Goal: Obtain resource: Download file/media

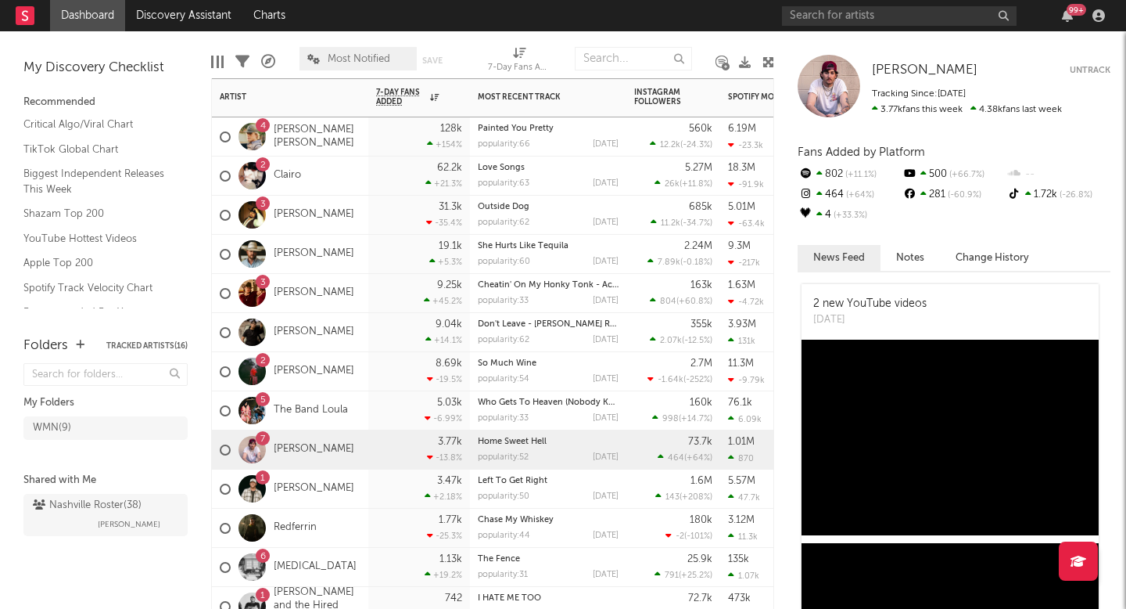
click at [348, 246] on div "[PERSON_NAME]" at bounding box center [290, 254] width 156 height 39
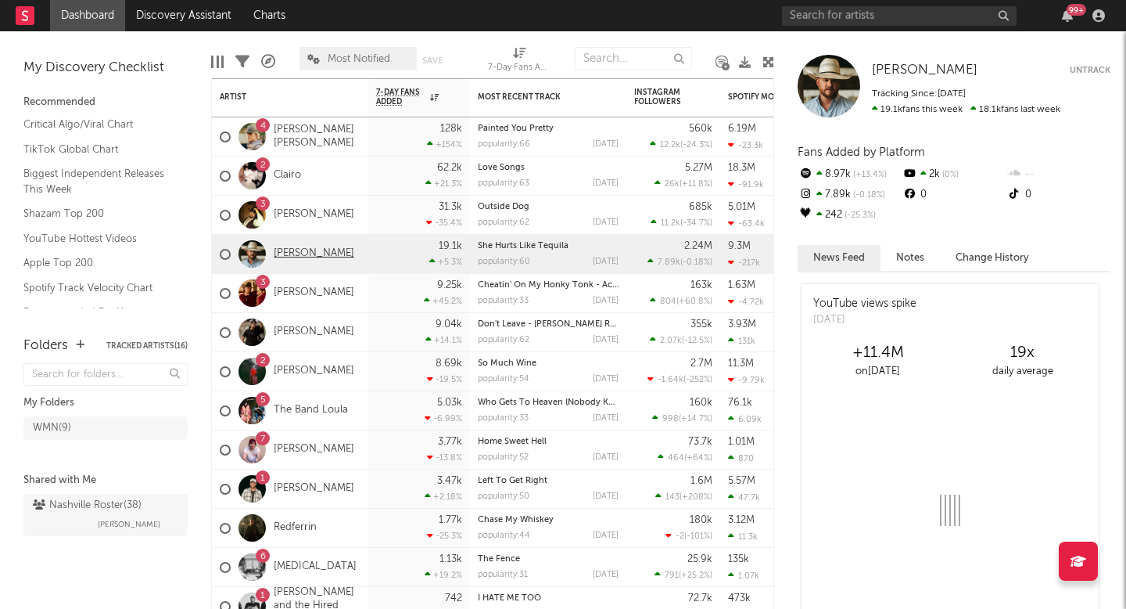
click at [329, 248] on link "[PERSON_NAME]" at bounding box center [314, 253] width 81 height 13
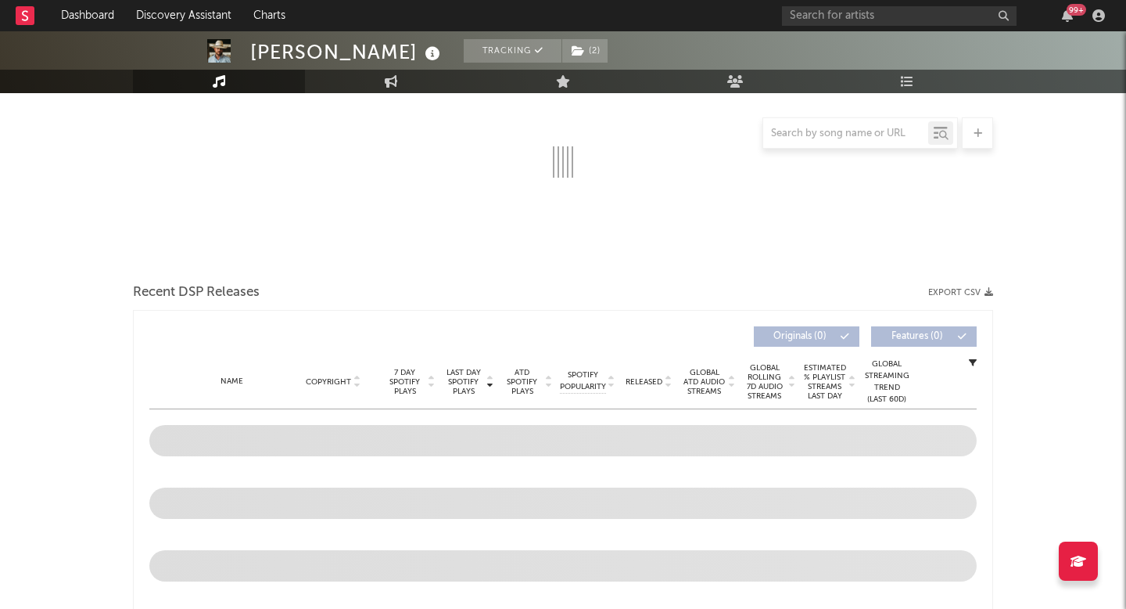
select select "6m"
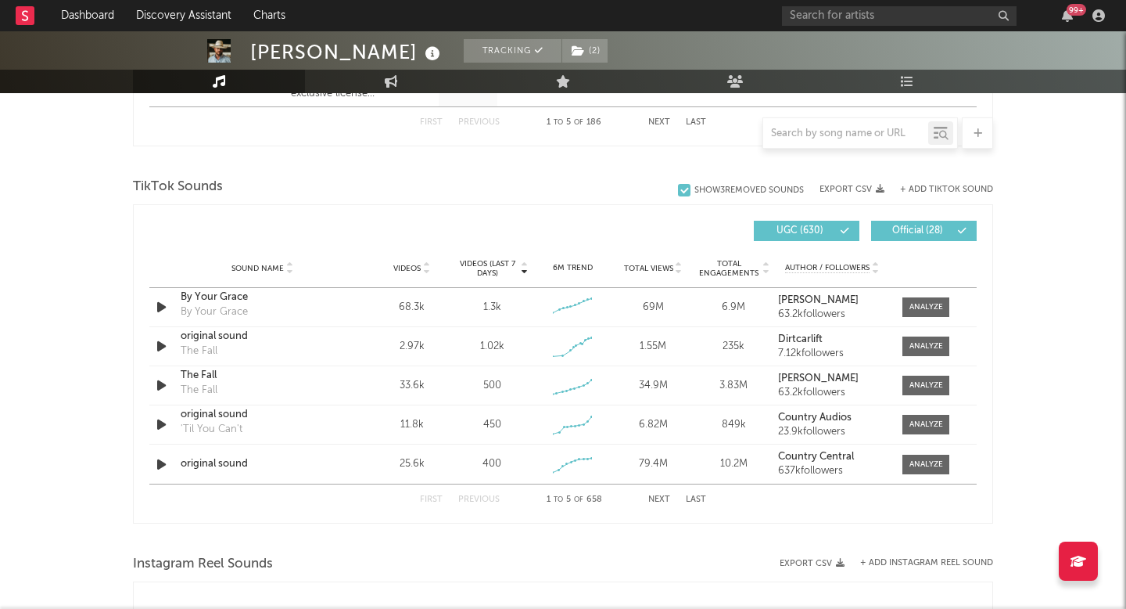
scroll to position [979, 0]
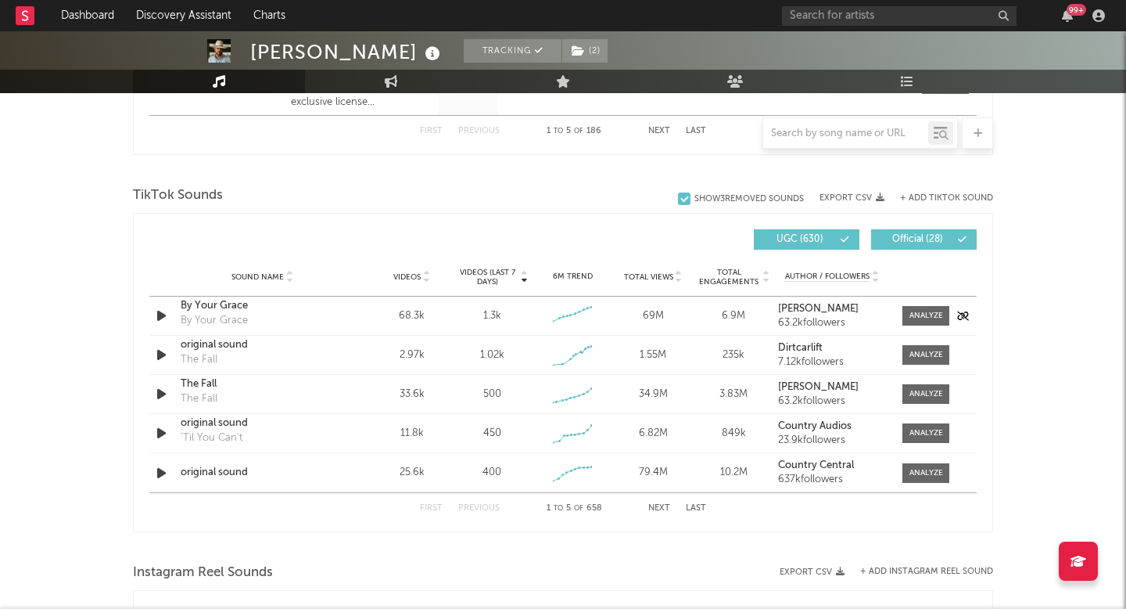
click at [162, 314] on icon "button" at bounding box center [161, 316] width 16 height 20
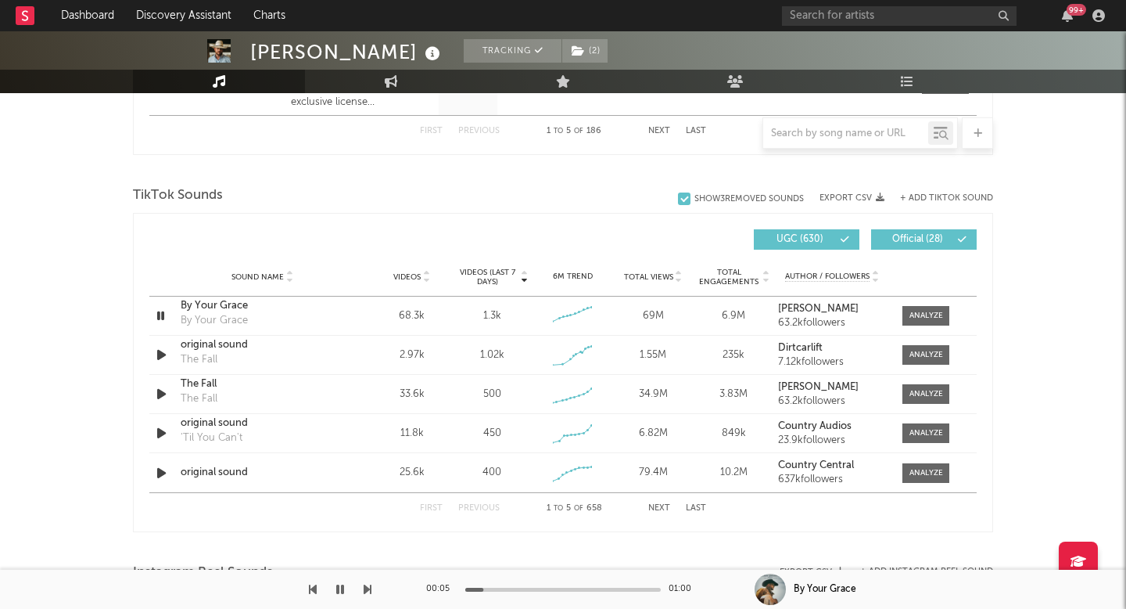
click at [337, 593] on icon "button" at bounding box center [340, 589] width 8 height 13
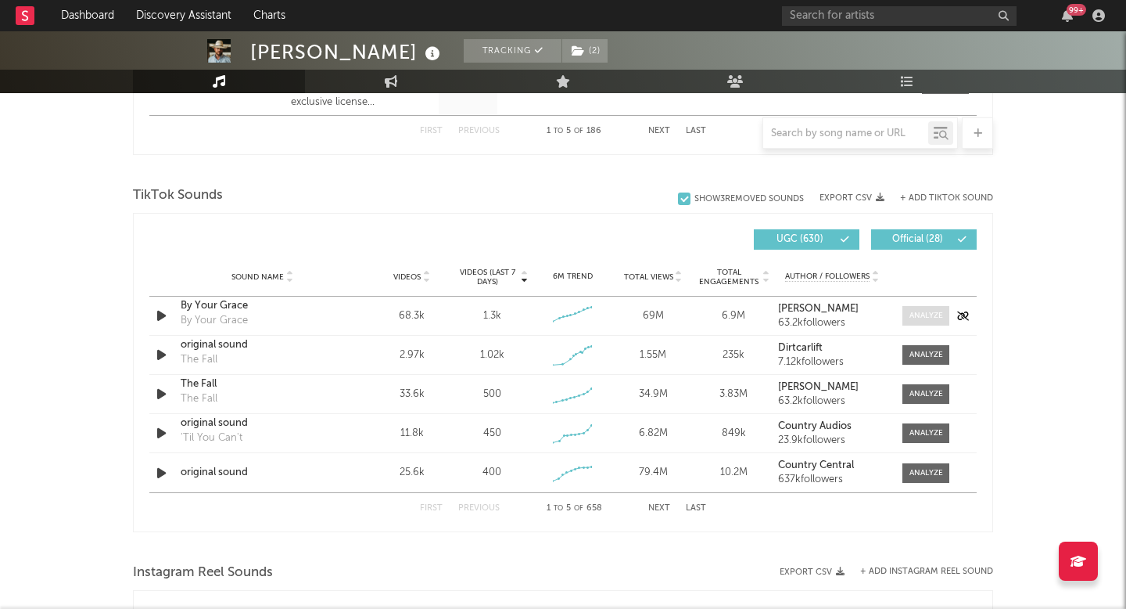
click at [932, 306] on span at bounding box center [926, 316] width 47 height 20
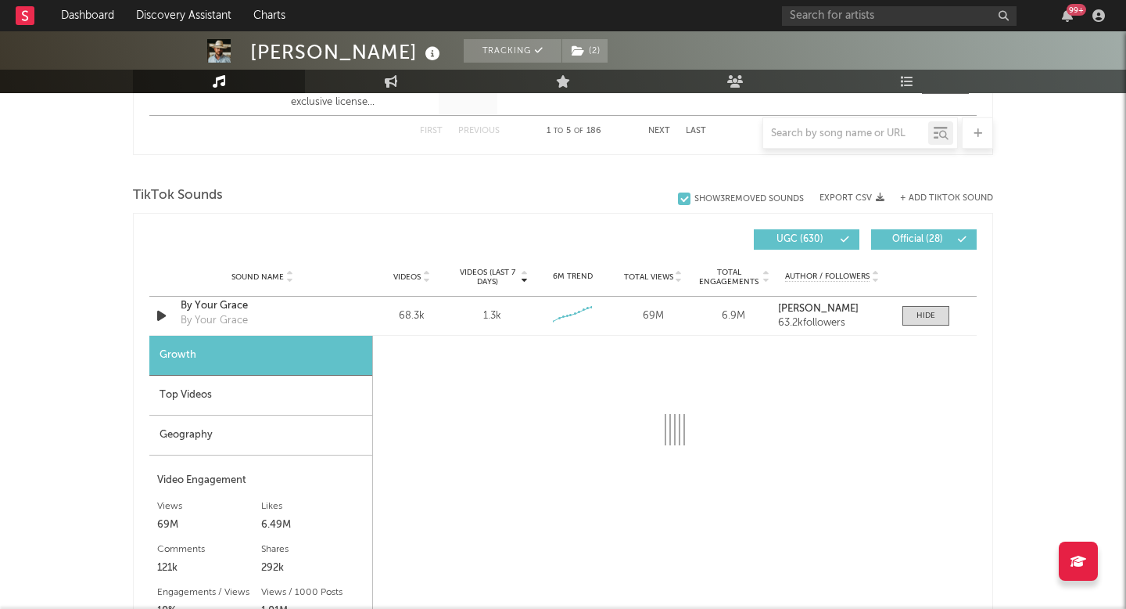
click at [237, 415] on div "Top Videos" at bounding box center [260, 395] width 223 height 40
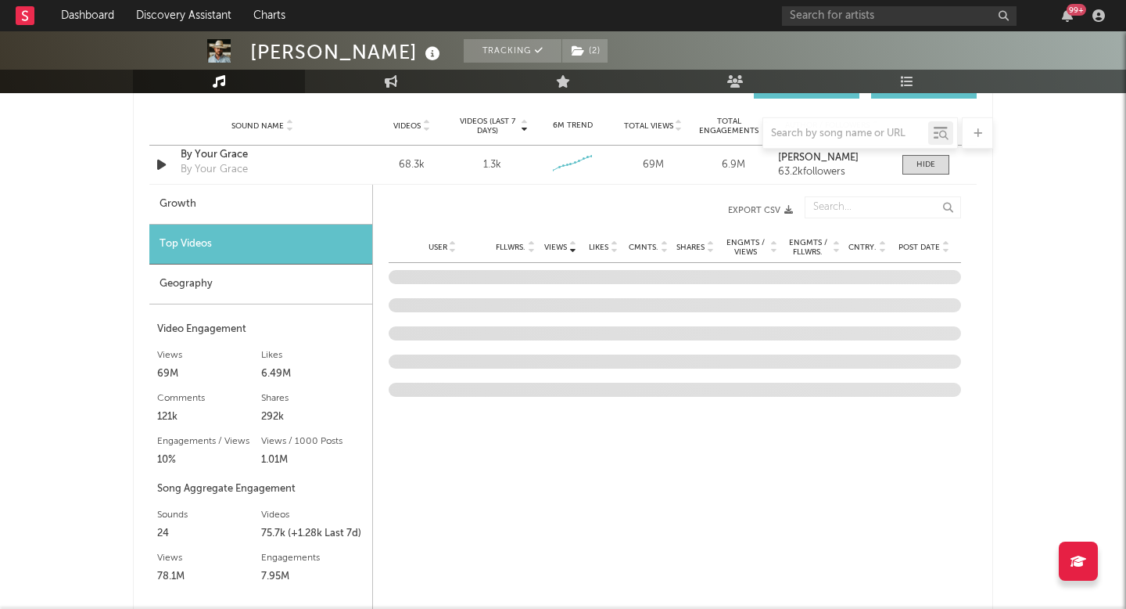
scroll to position [1167, 0]
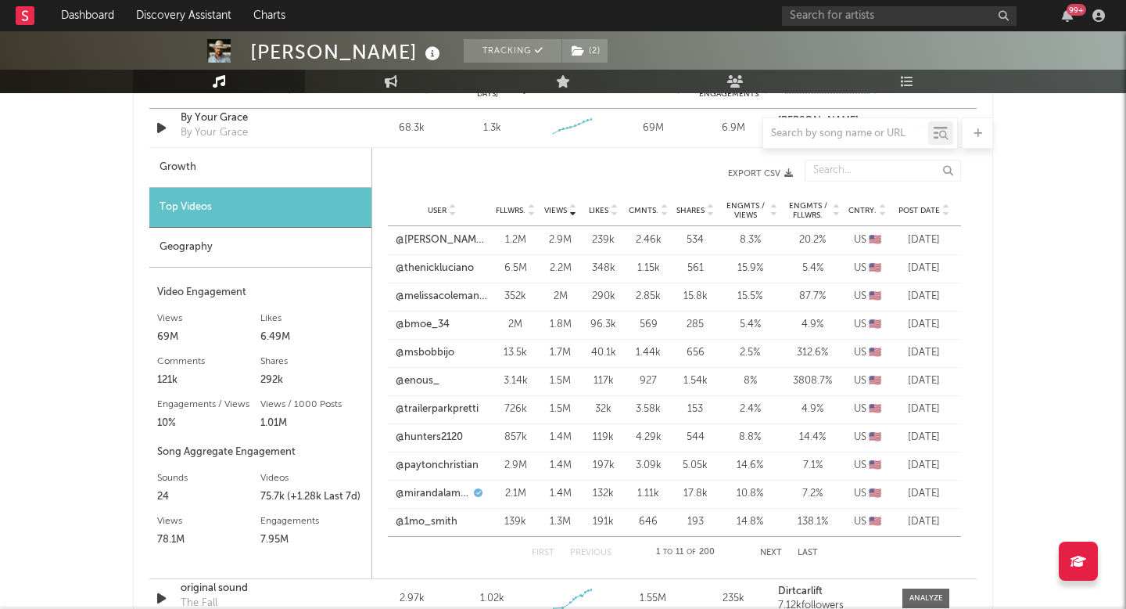
click at [914, 207] on span "Post Date" at bounding box center [919, 210] width 41 height 9
click at [441, 239] on link "@jasminholzer262" at bounding box center [439, 240] width 86 height 16
click at [416, 293] on link "@nhsra" at bounding box center [413, 297] width 35 height 16
click at [312, 180] on div "Growth" at bounding box center [260, 168] width 222 height 40
select select "6m"
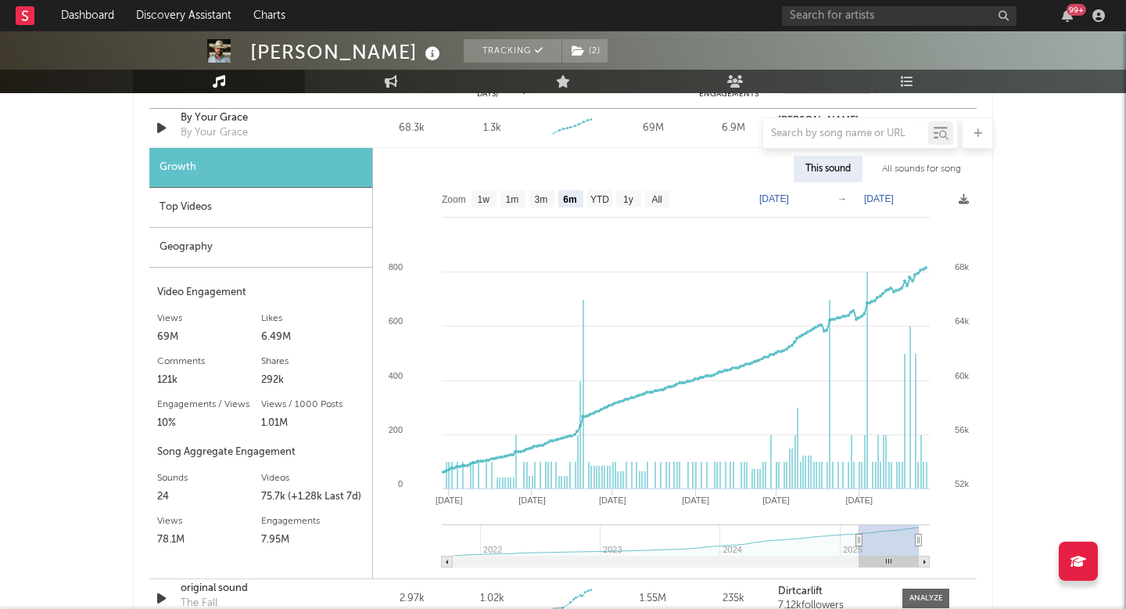
click at [319, 163] on div "Growth" at bounding box center [260, 168] width 223 height 40
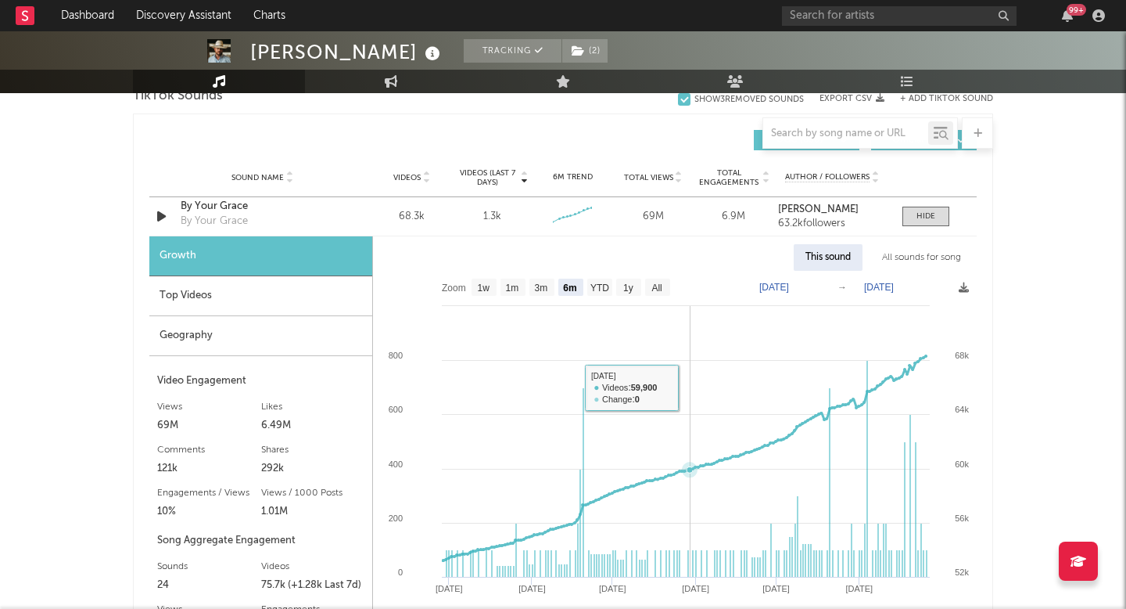
scroll to position [1076, 0]
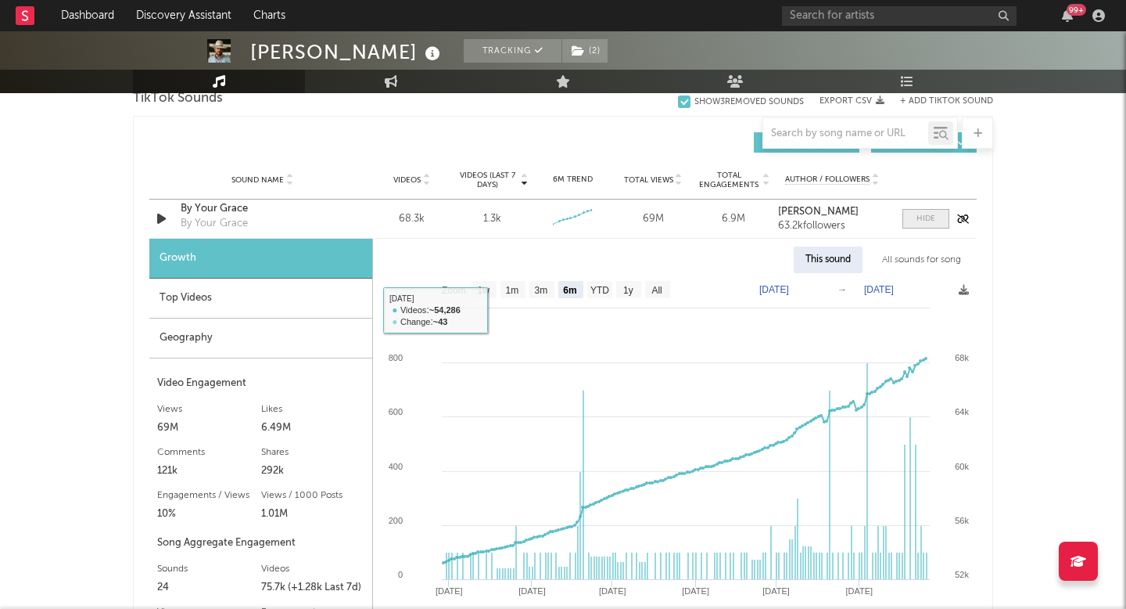
click at [920, 219] on div at bounding box center [926, 219] width 19 height 12
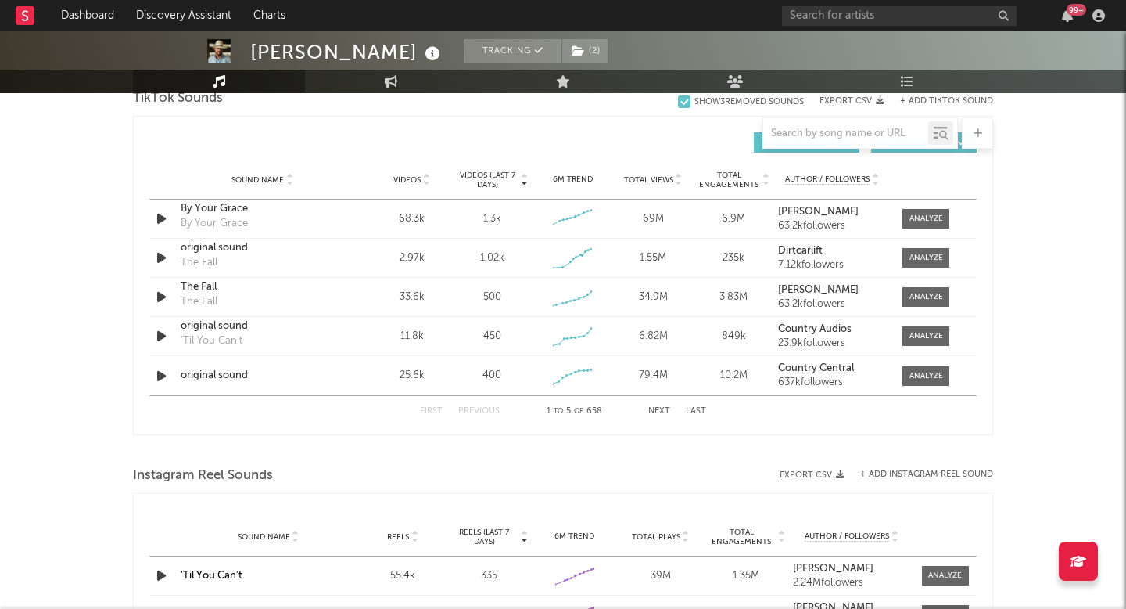
click at [659, 413] on button "Next" at bounding box center [659, 411] width 22 height 9
click at [472, 412] on button "Previous" at bounding box center [478, 411] width 41 height 9
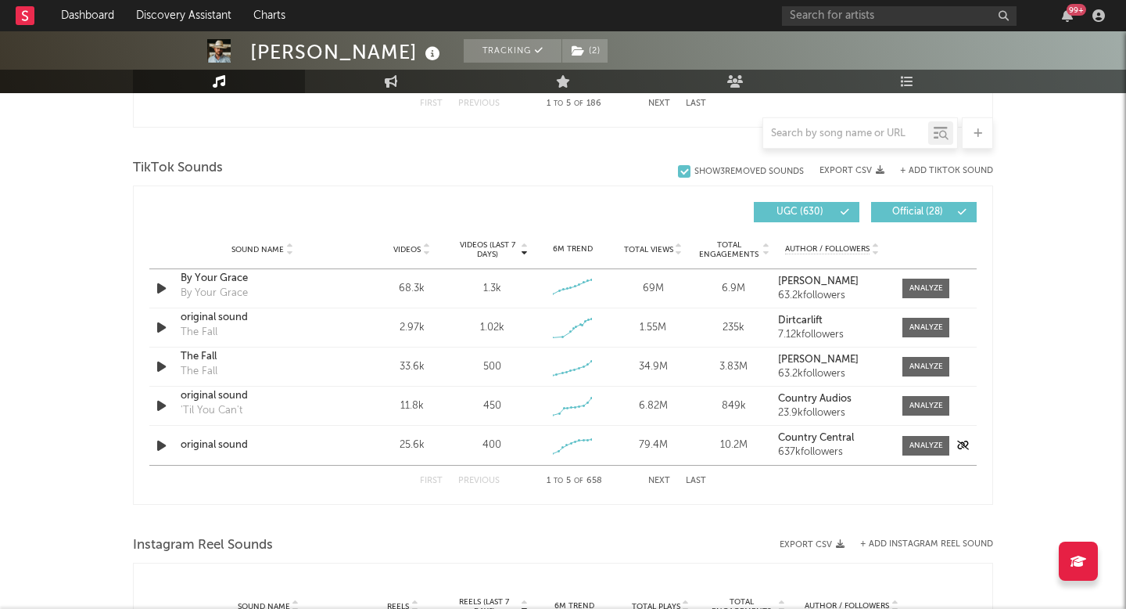
scroll to position [997, 0]
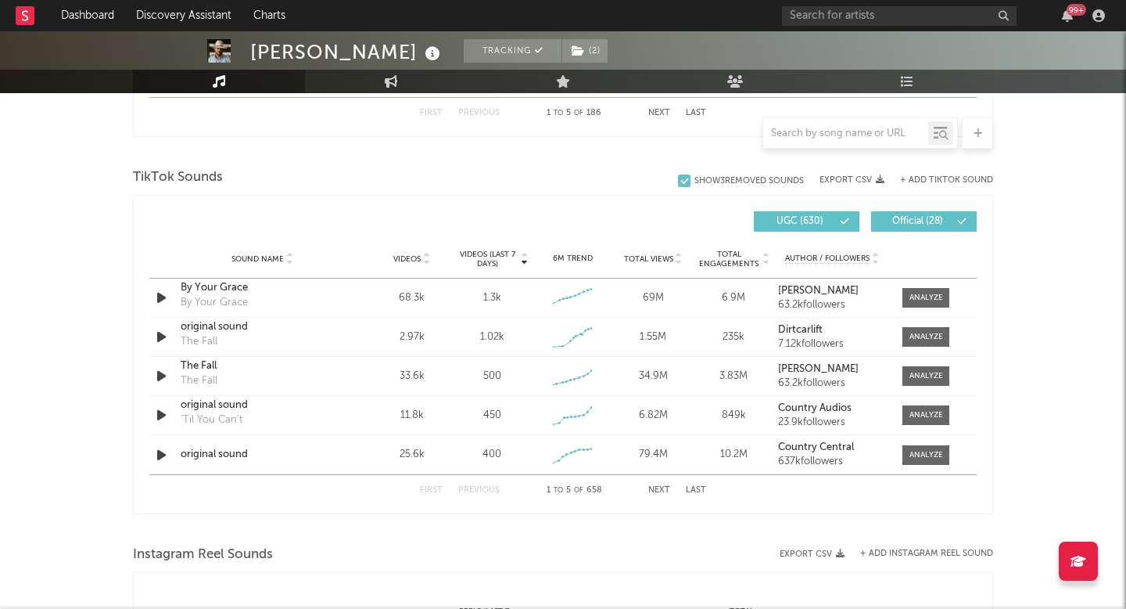
click at [650, 252] on div "Sound Name Videos Videos (last 7 days) Weekly Growth % 6M Trend Total Views Tot…" at bounding box center [563, 258] width 828 height 39
click at [650, 258] on span "Total Views" at bounding box center [648, 258] width 49 height 9
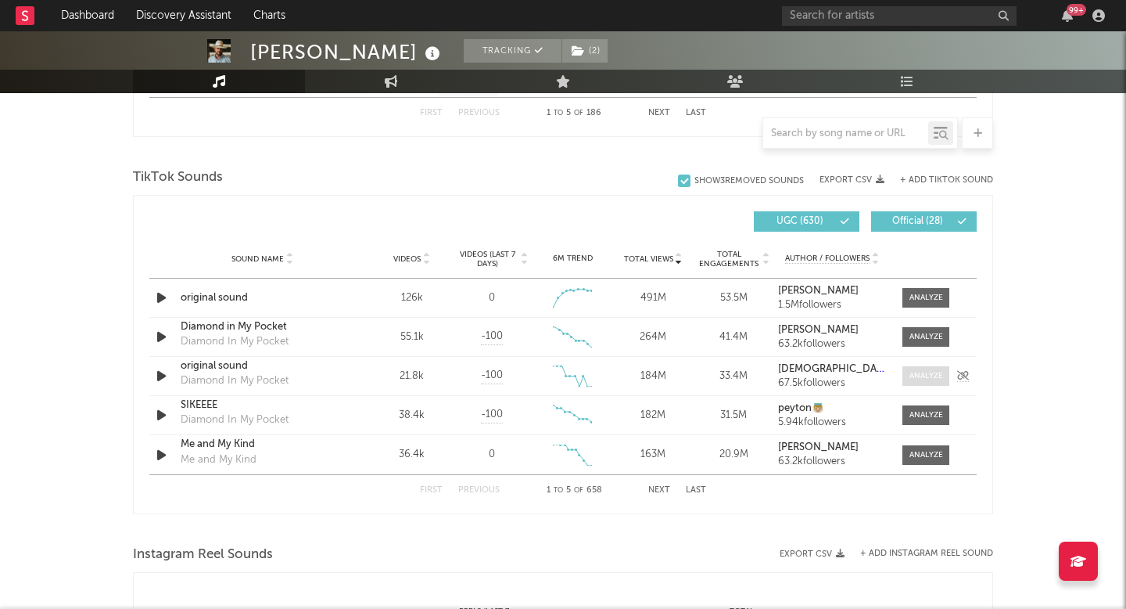
click at [907, 376] on span at bounding box center [926, 376] width 47 height 20
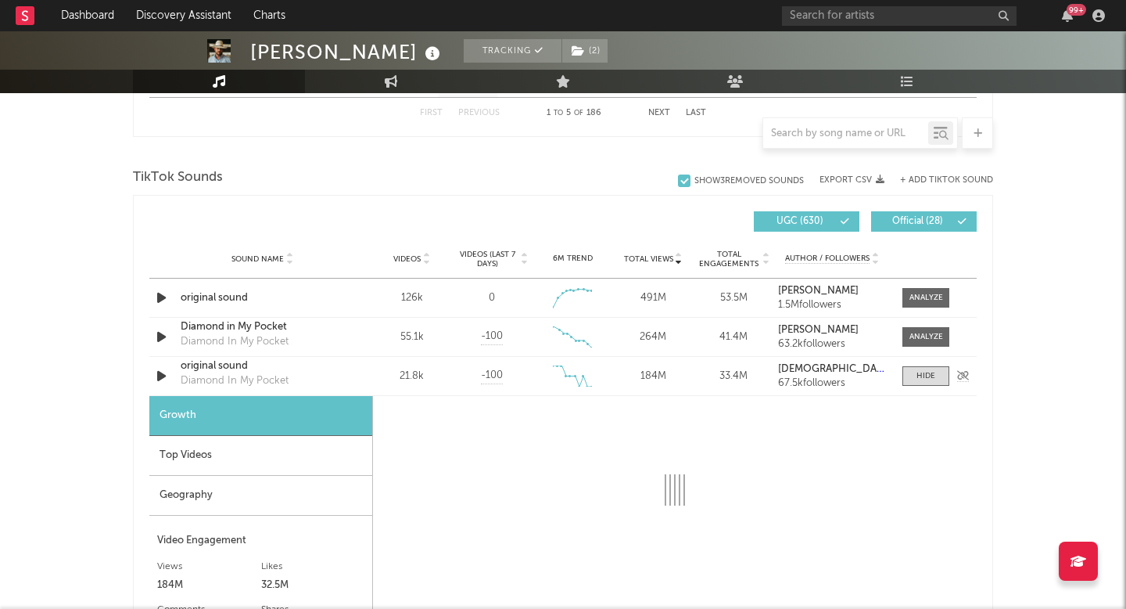
click at [214, 367] on div "original sound" at bounding box center [262, 366] width 163 height 16
click at [488, 264] on span "Videos (last 7 days)" at bounding box center [487, 259] width 63 height 19
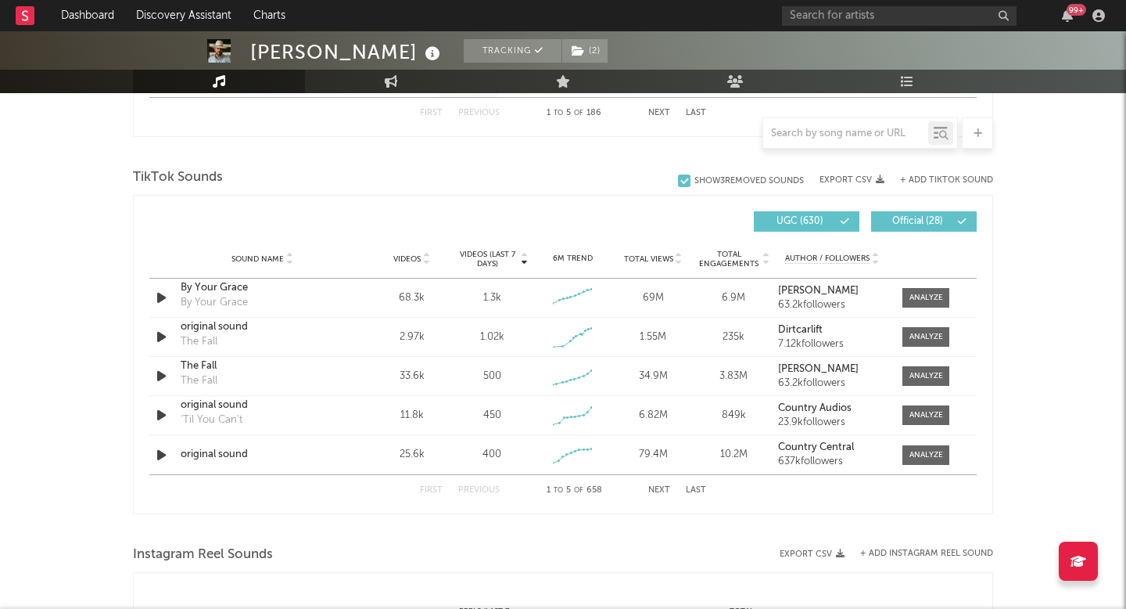
click at [422, 257] on div at bounding box center [425, 259] width 9 height 12
click at [169, 332] on icon "button" at bounding box center [161, 337] width 16 height 20
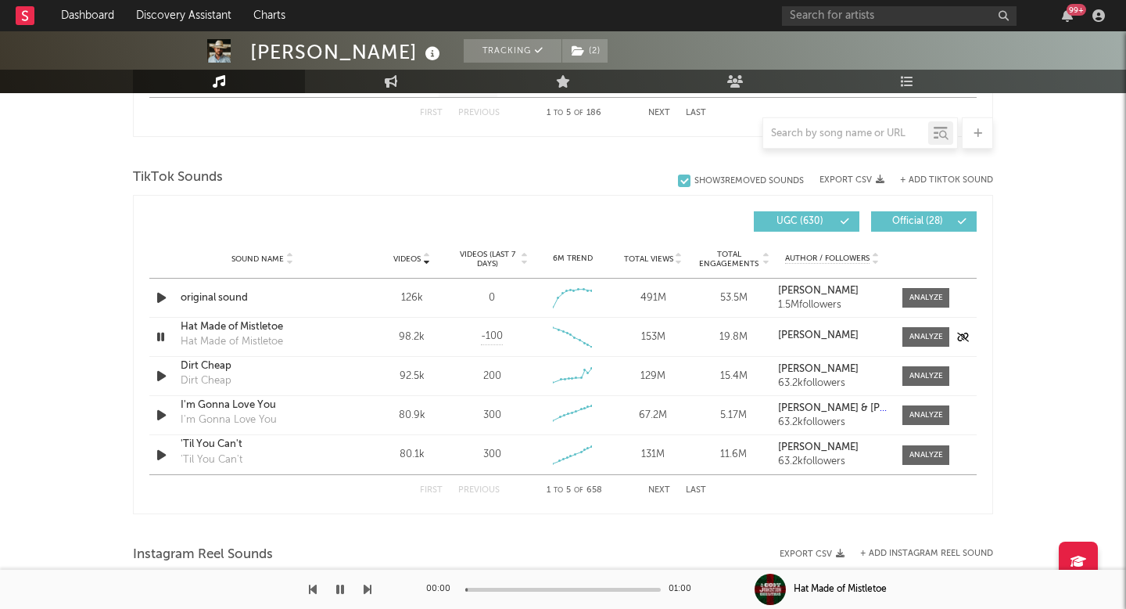
click at [164, 338] on icon "button" at bounding box center [160, 337] width 15 height 20
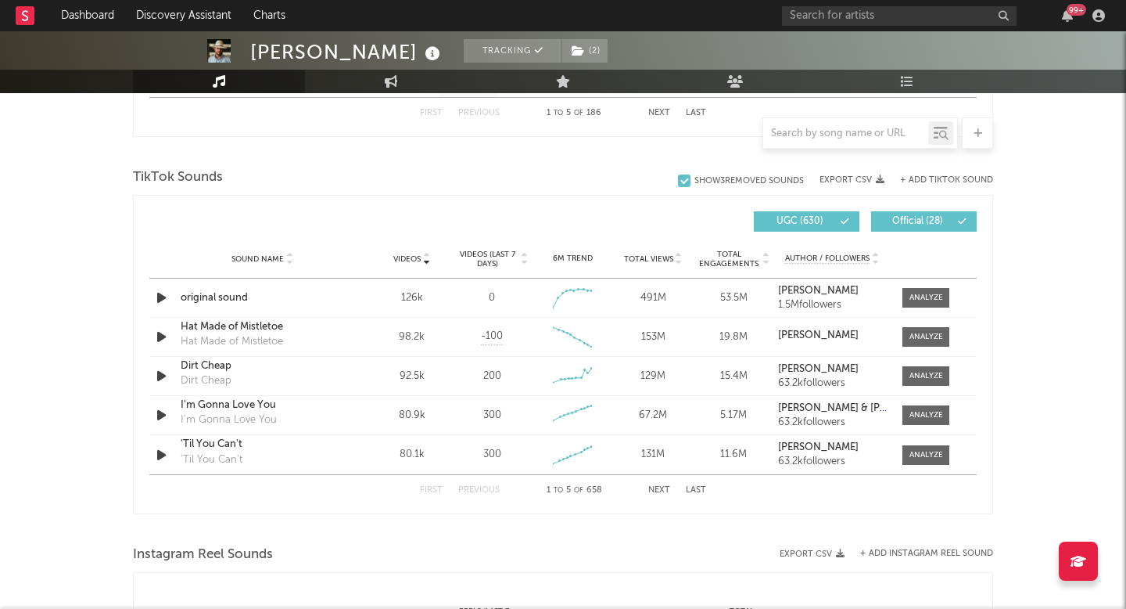
click at [855, 181] on button "Export CSV" at bounding box center [852, 179] width 65 height 9
click at [885, 179] on icon "button" at bounding box center [880, 179] width 9 height 9
click at [1039, 166] on div "Cody Johnson Tracking ( 2 ) United States | Country Edit Tracking ( 2 ) Email A…" at bounding box center [563, 215] width 1126 height 2363
click at [814, 549] on button "Export CSV" at bounding box center [812, 553] width 65 height 9
click at [835, 180] on button "Export CSV" at bounding box center [852, 179] width 65 height 9
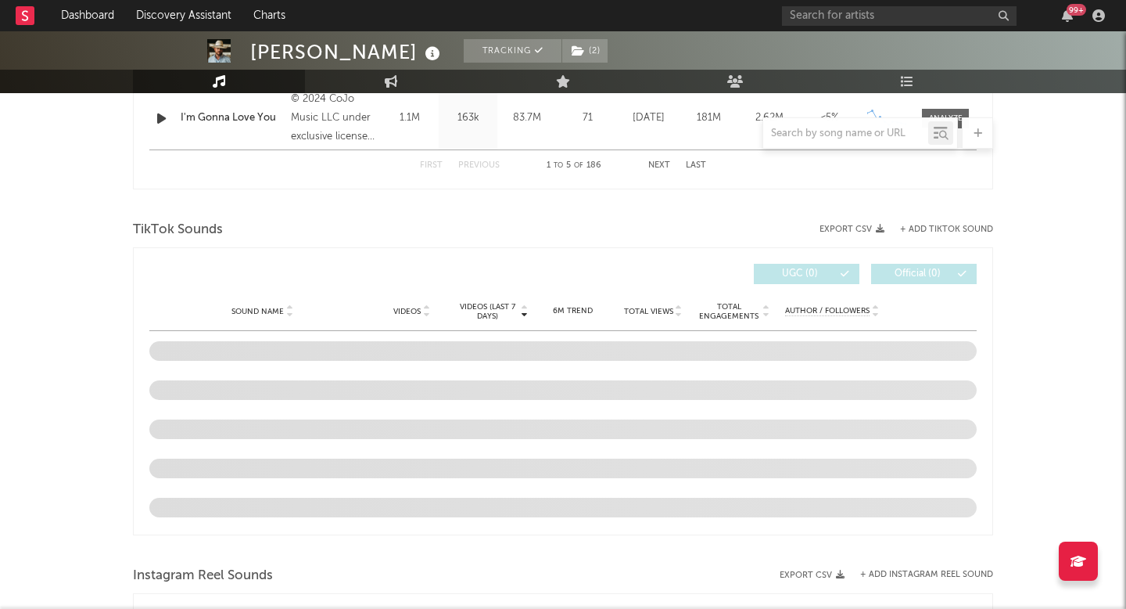
select select "6m"
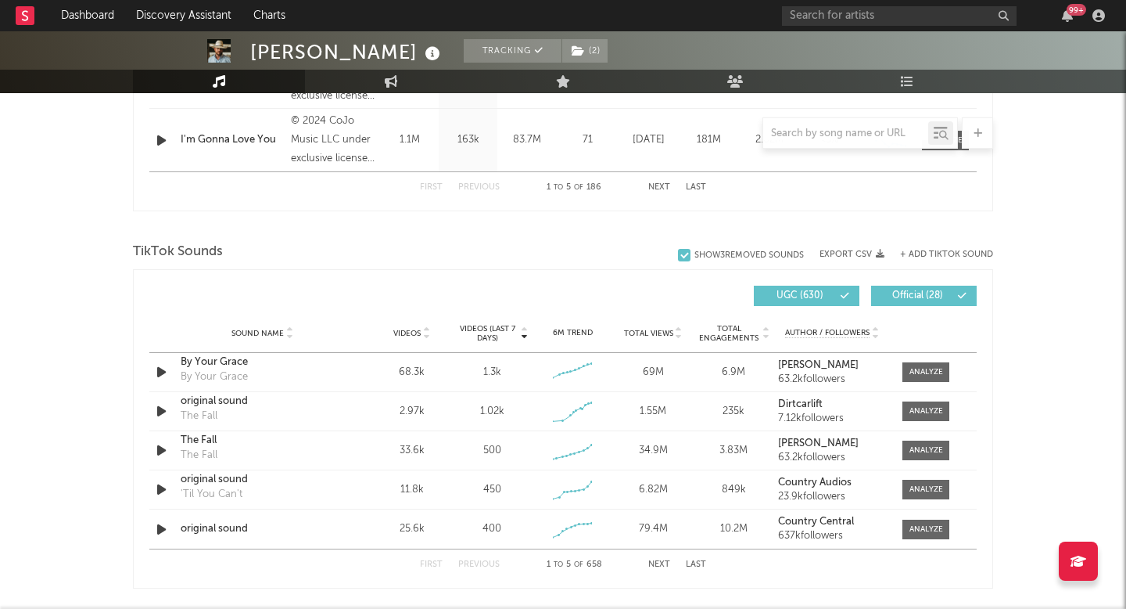
scroll to position [956, 0]
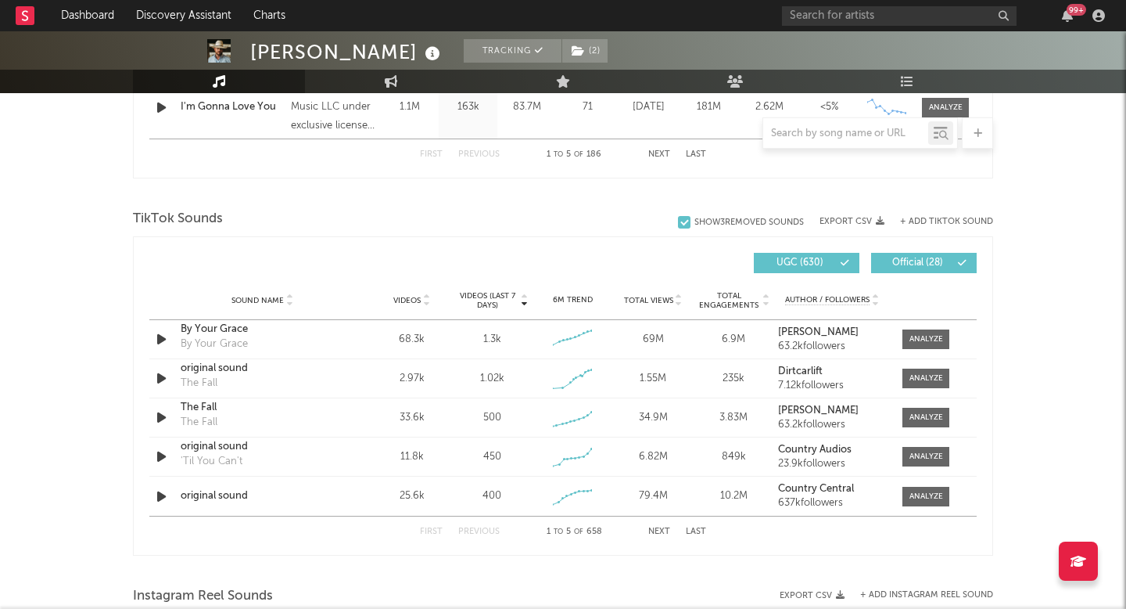
click at [852, 228] on div "Show 3 Removed Sounds Export CSV + Add TikTok Sound" at bounding box center [835, 222] width 315 height 16
click at [852, 213] on div "TikTok Sounds" at bounding box center [563, 219] width 860 height 27
click at [853, 220] on button "Export CSV" at bounding box center [852, 221] width 65 height 9
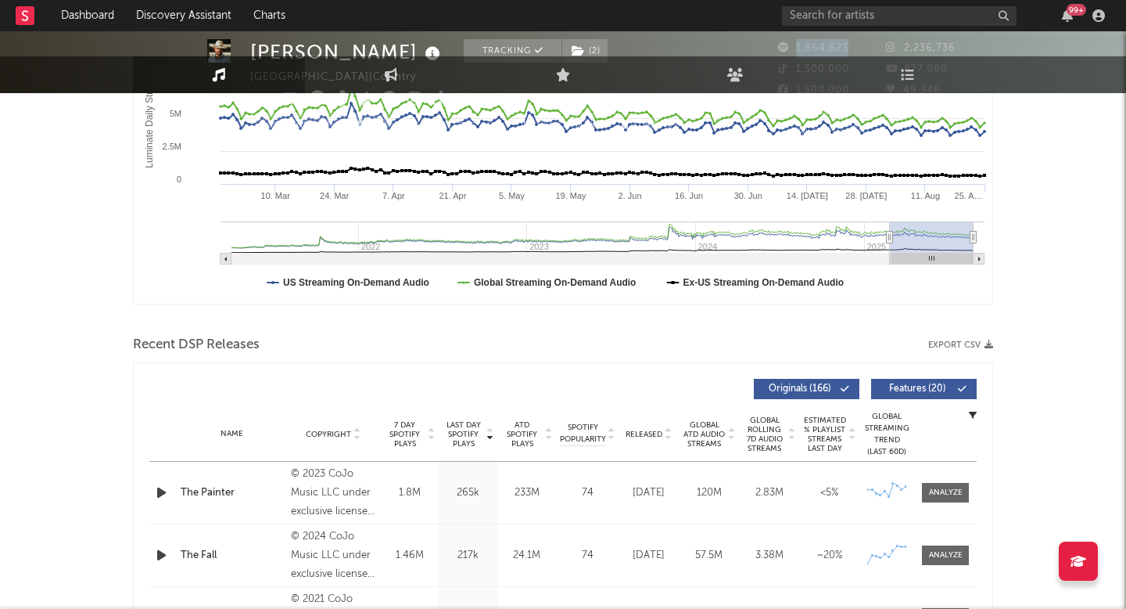
scroll to position [0, 0]
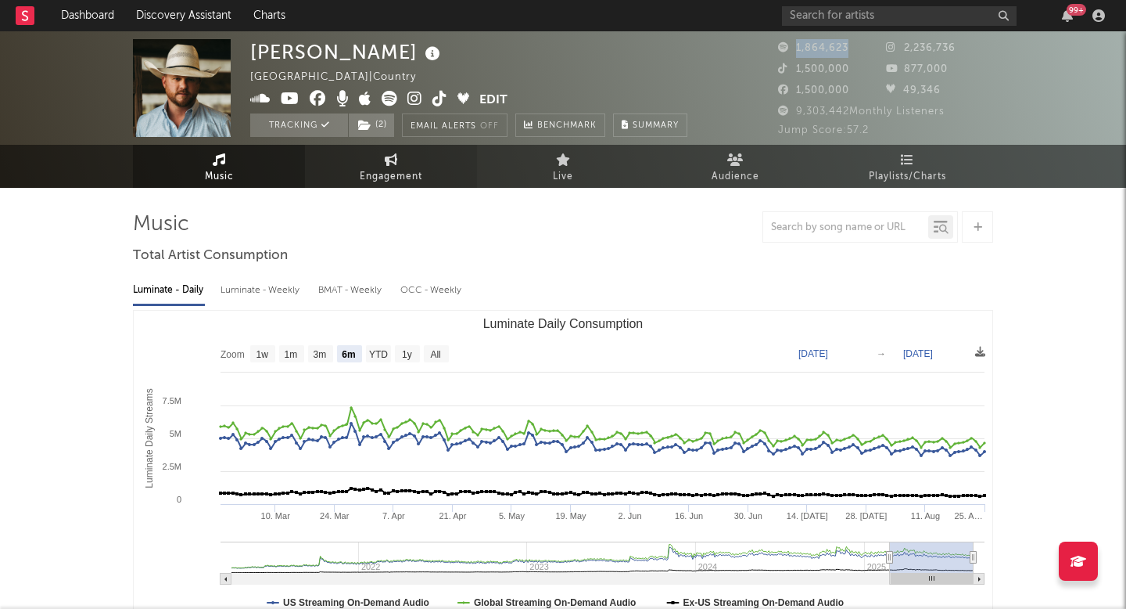
click at [440, 181] on link "Engagement" at bounding box center [391, 166] width 172 height 43
select select "1w"
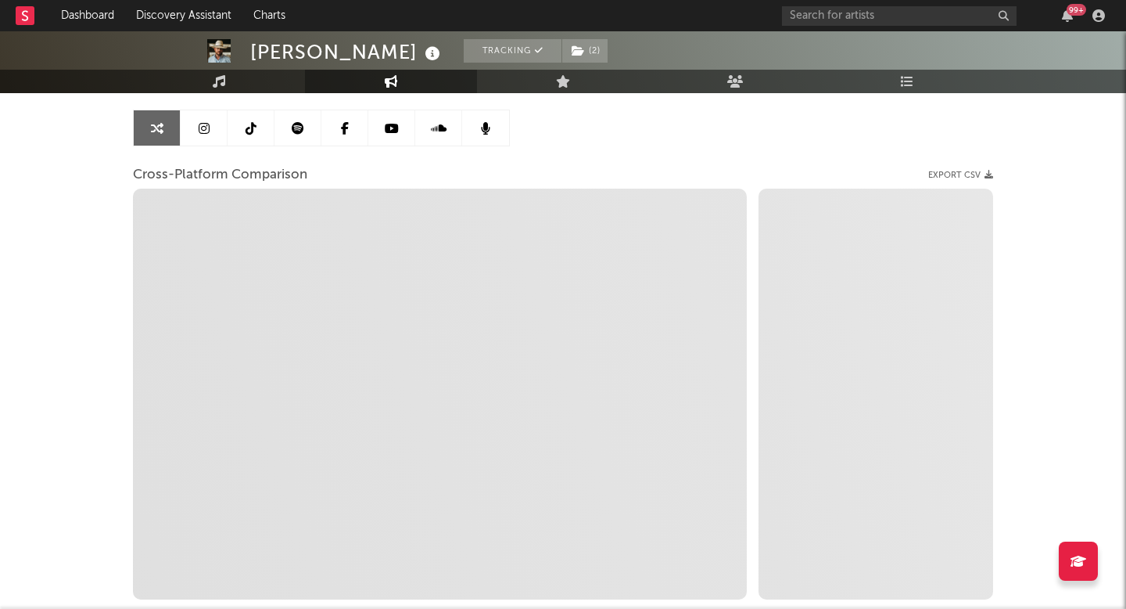
scroll to position [143, 0]
select select "1m"
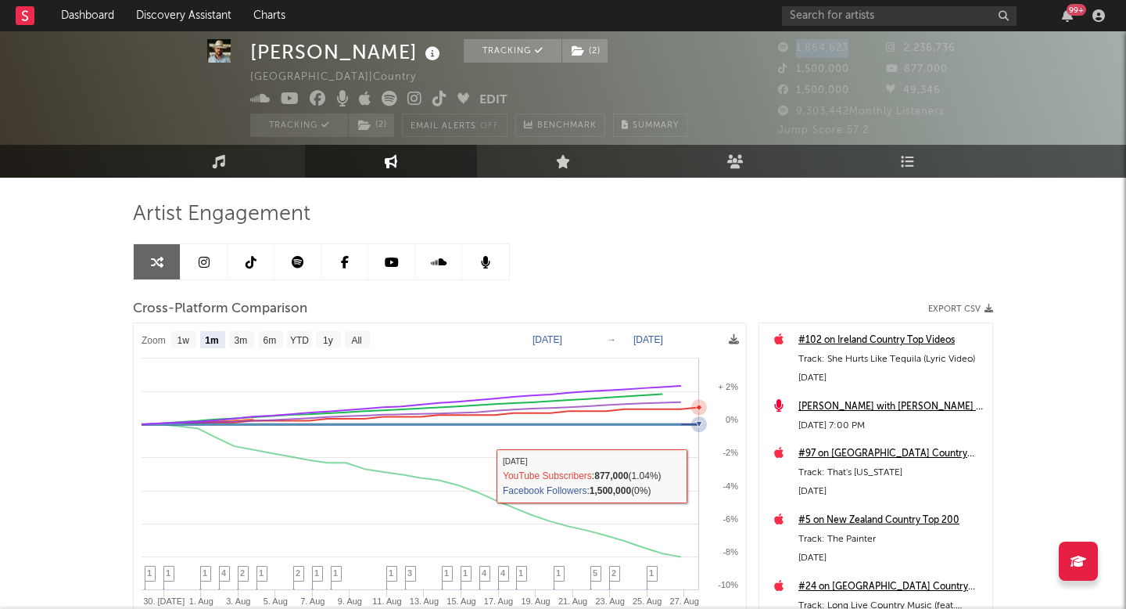
scroll to position [0, 0]
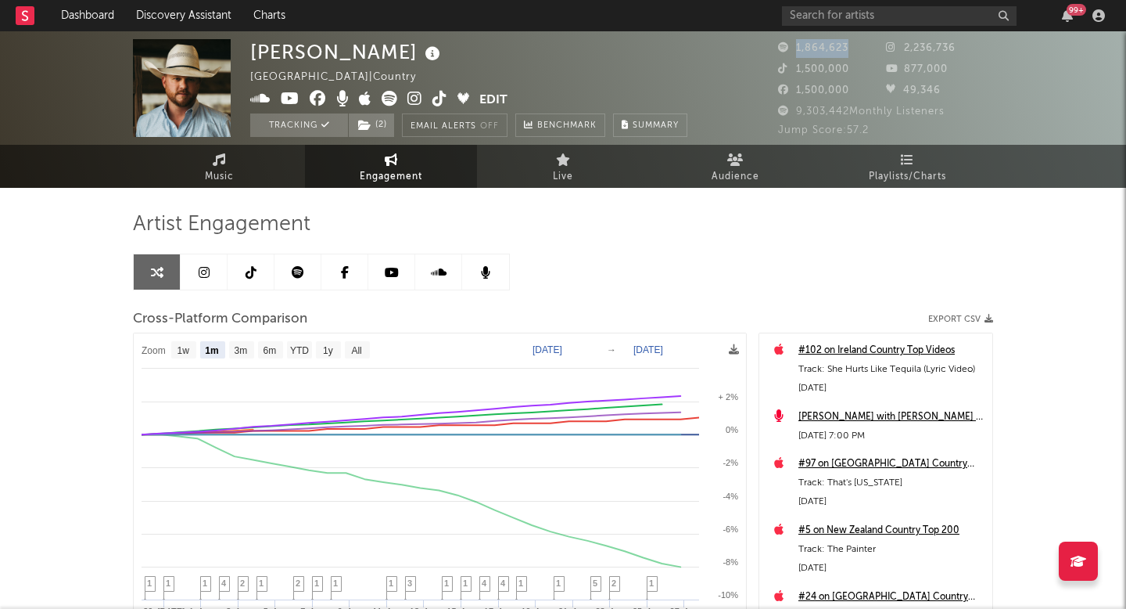
click at [196, 287] on link at bounding box center [204, 271] width 47 height 35
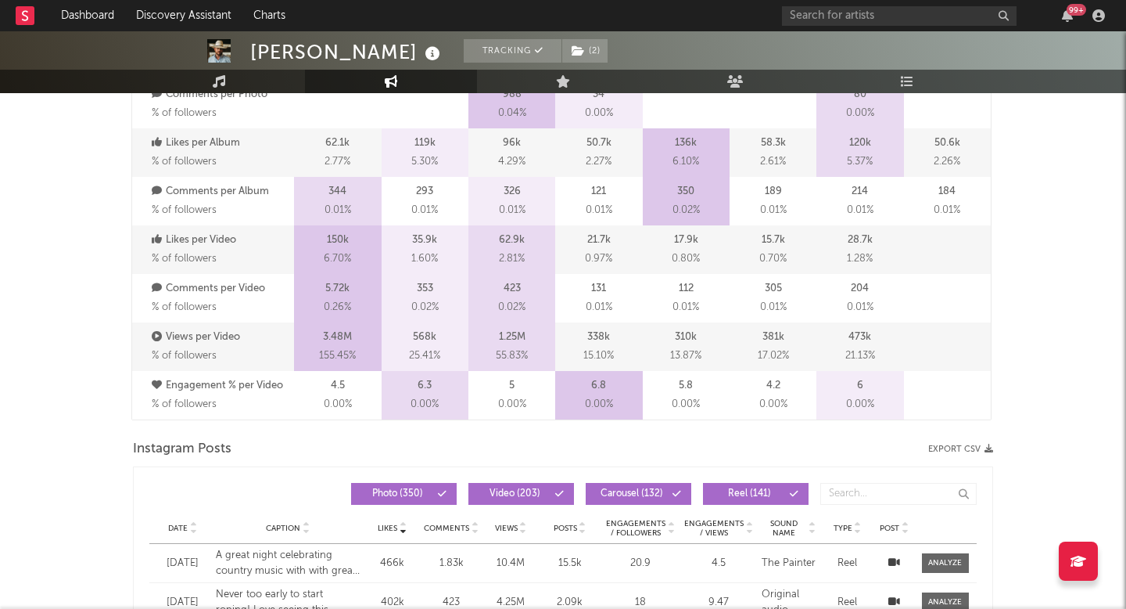
select select "6m"
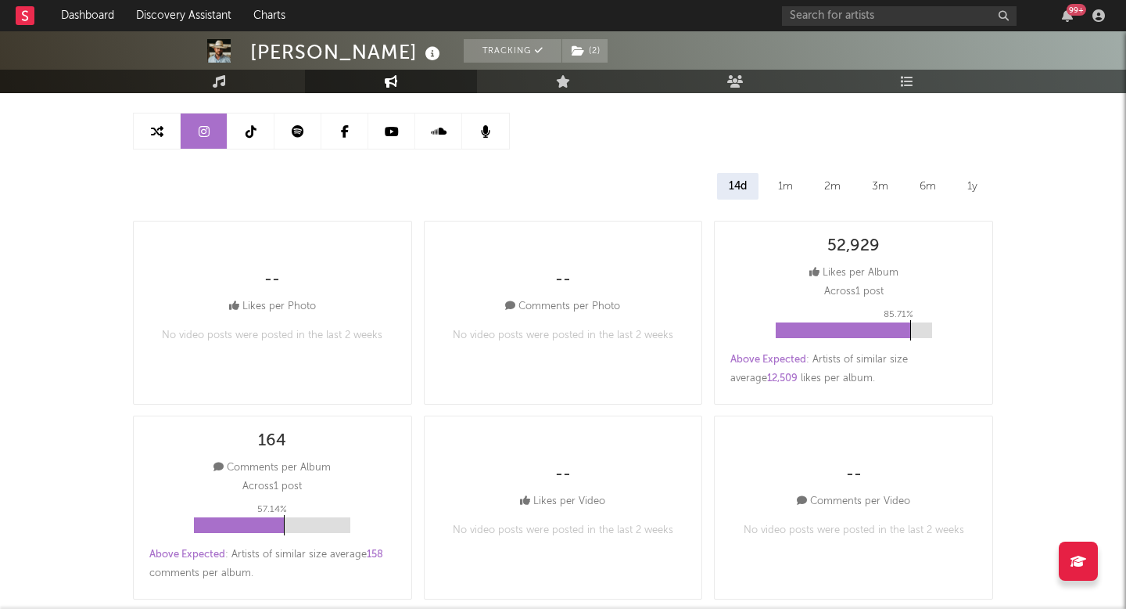
scroll to position [72, 0]
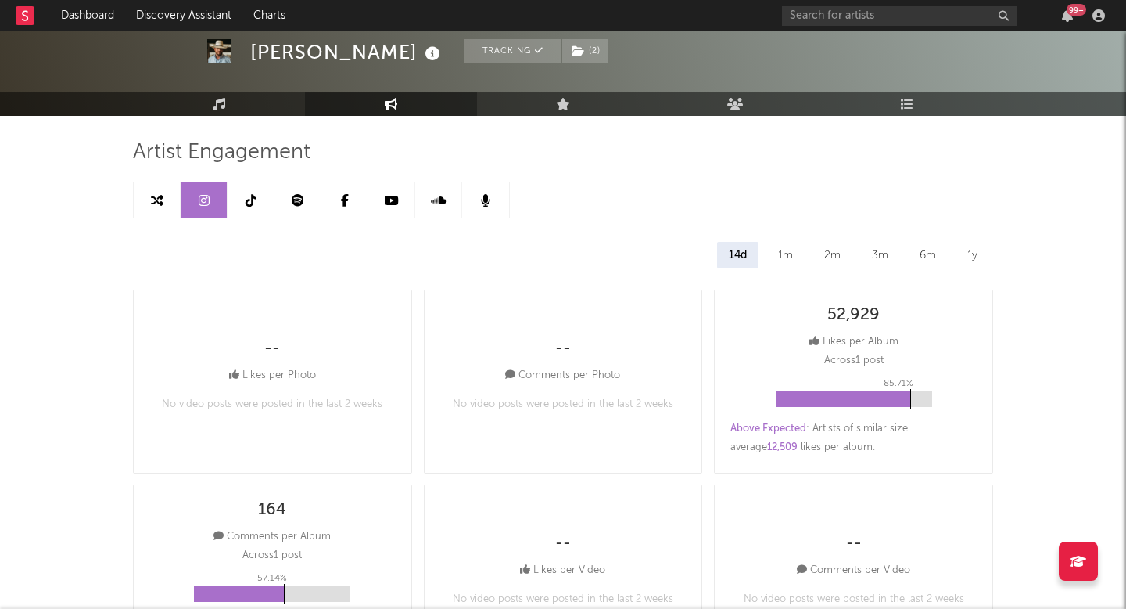
click at [329, 190] on link at bounding box center [344, 199] width 47 height 35
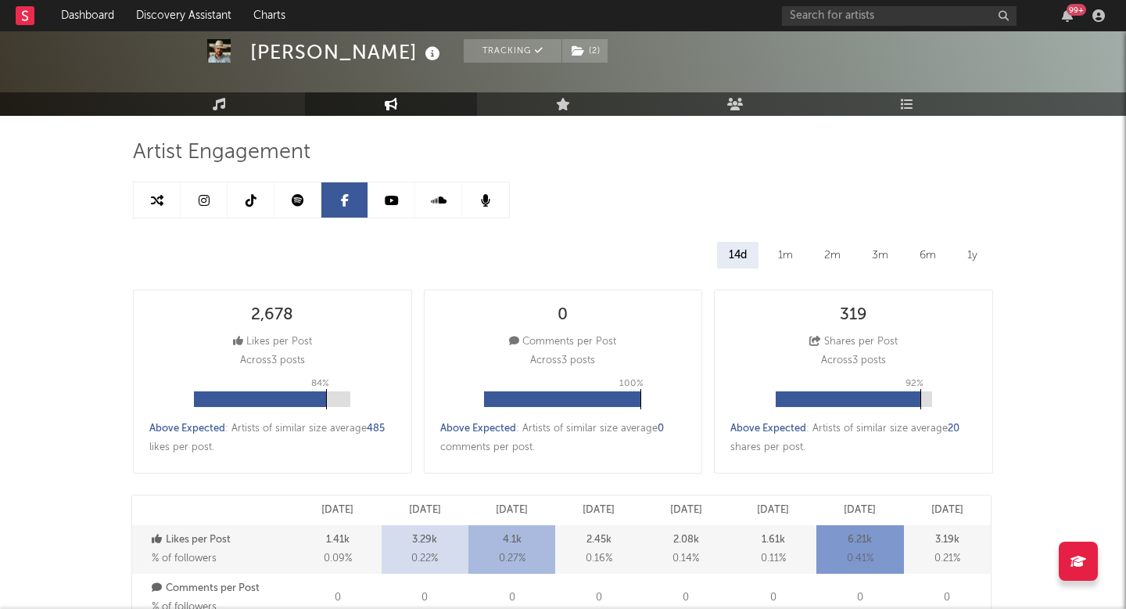
click at [390, 203] on icon at bounding box center [392, 200] width 14 height 13
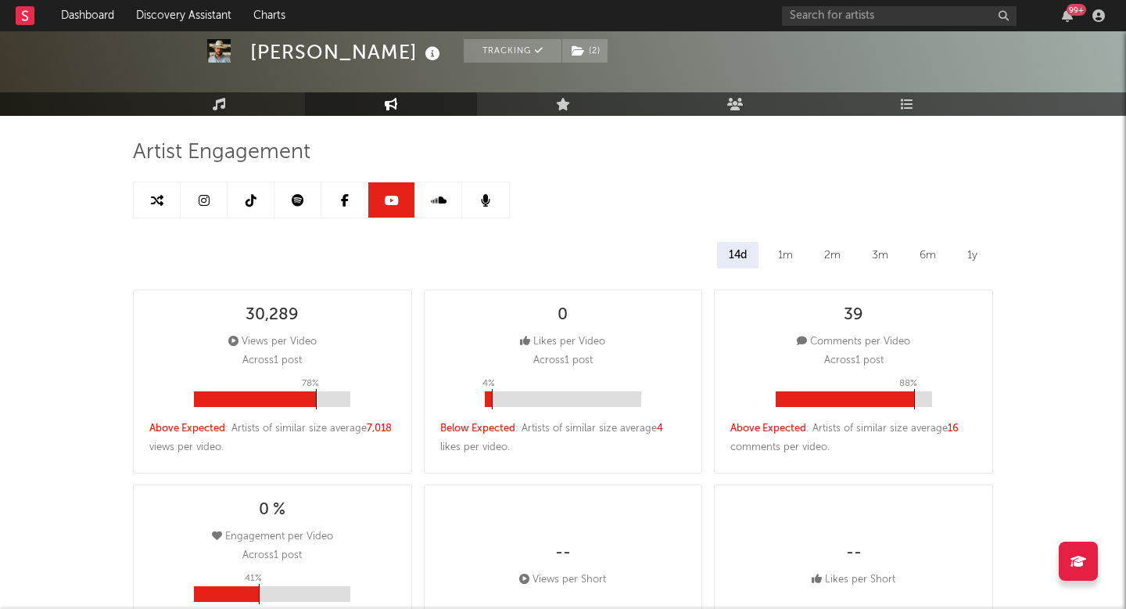
click at [239, 198] on link at bounding box center [251, 199] width 47 height 35
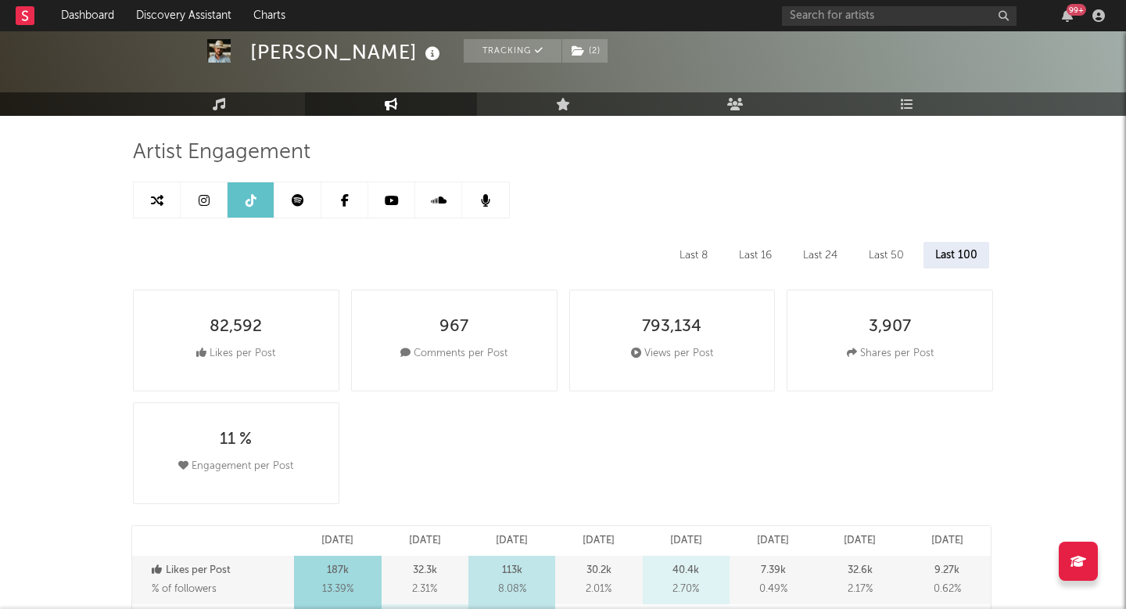
select select "6m"
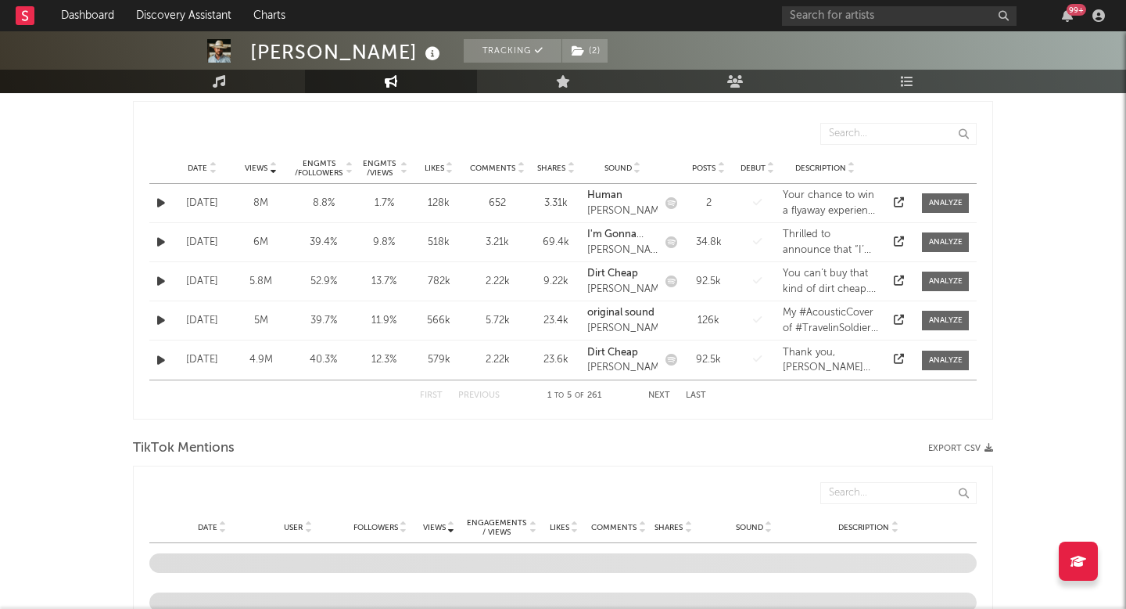
scroll to position [809, 0]
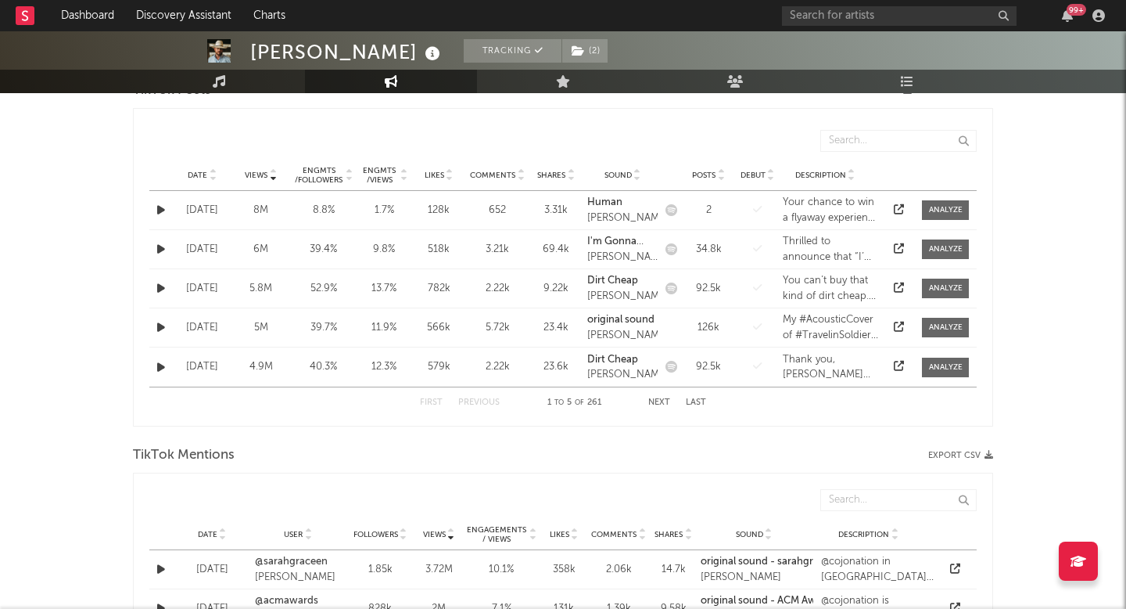
click at [192, 173] on span "Date" at bounding box center [198, 175] width 20 height 9
click at [160, 207] on icon "button" at bounding box center [161, 210] width 8 height 10
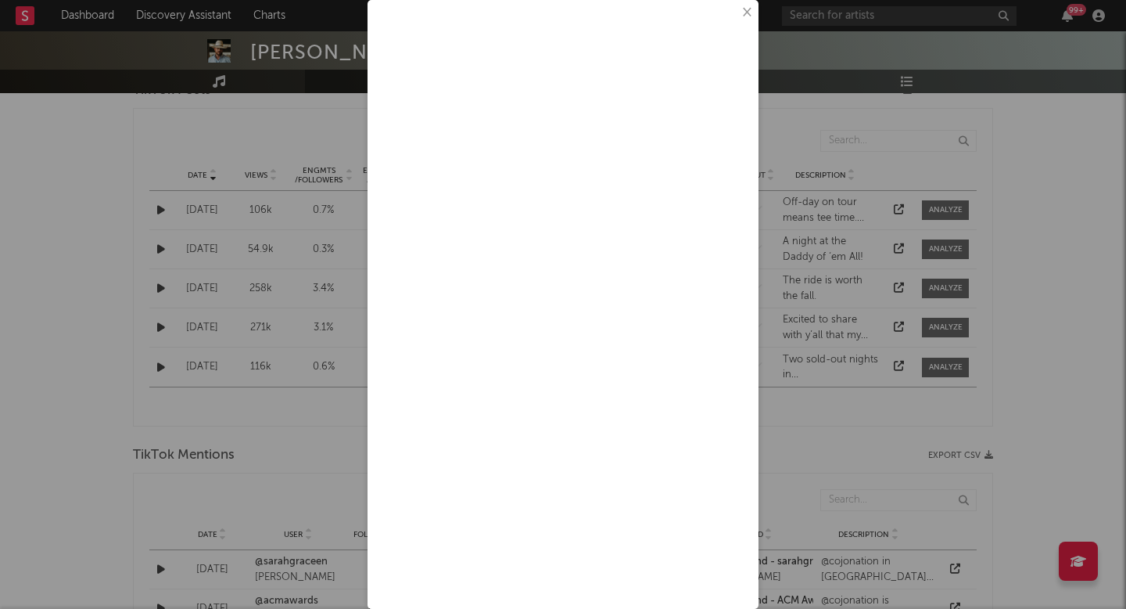
click at [750, 10] on button "×" at bounding box center [746, 12] width 17 height 17
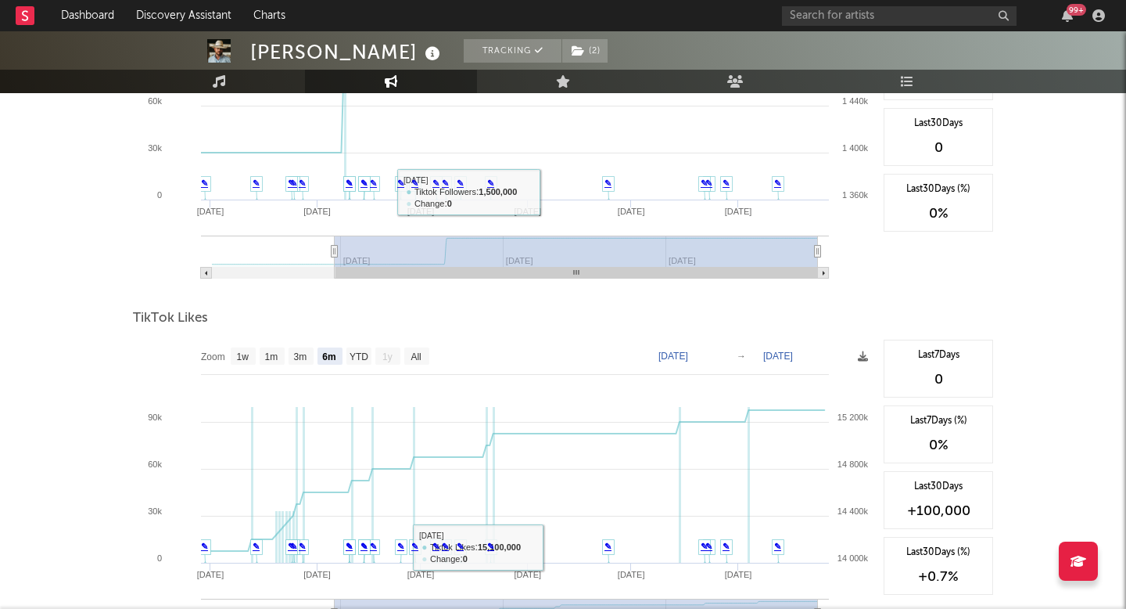
scroll to position [1821, 0]
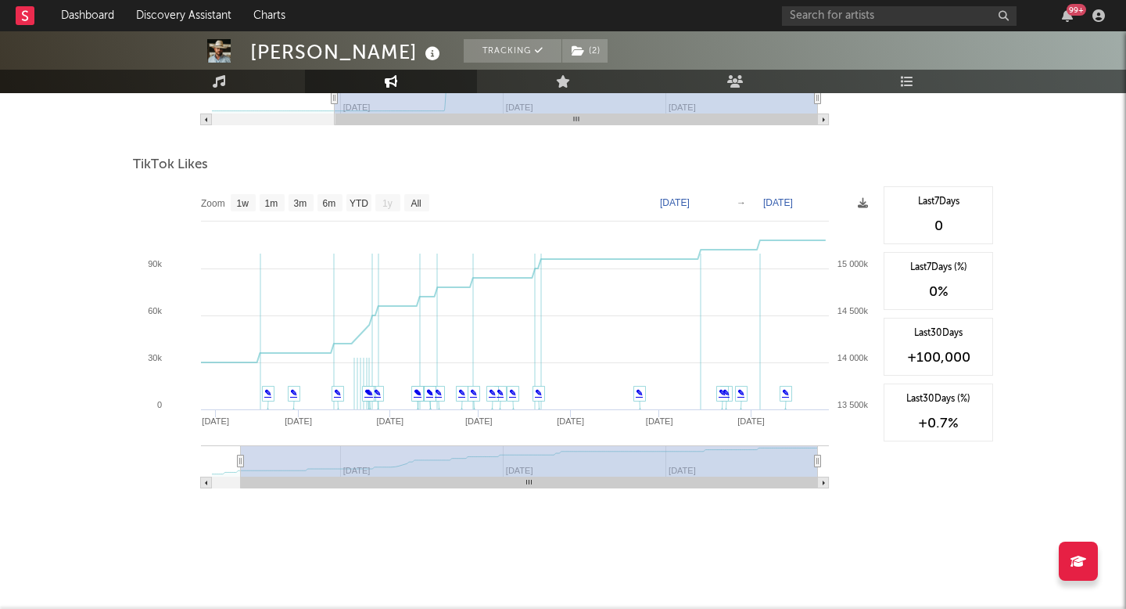
type input "[DATE]"
select select "All"
type input "[DATE]"
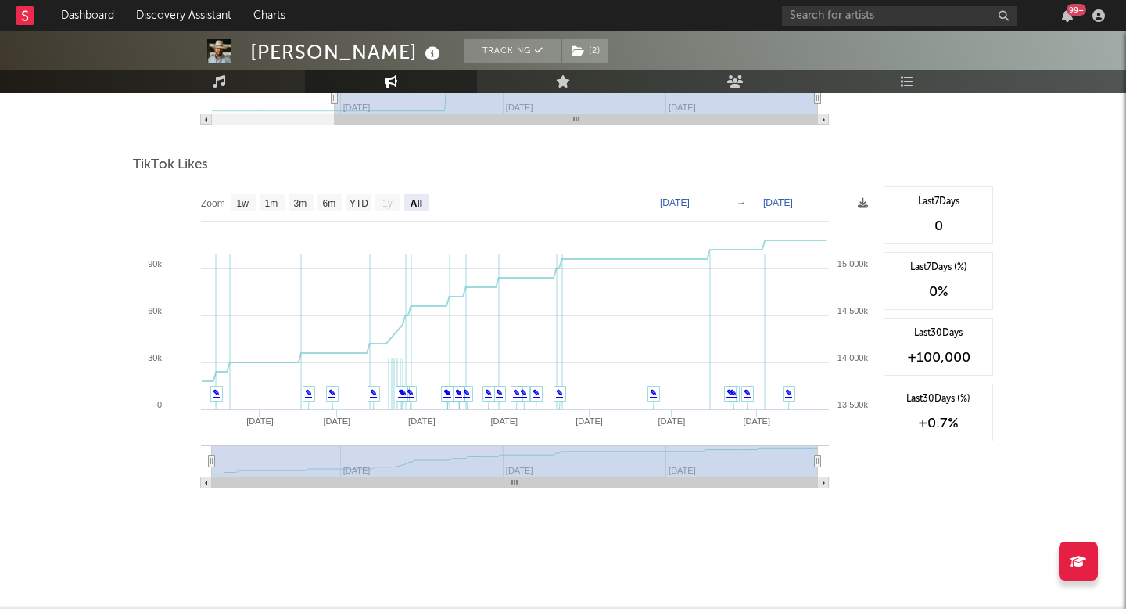
drag, startPoint x: 333, startPoint y: 465, endPoint x: 204, endPoint y: 455, distance: 129.5
click at [205, 456] on icon "Created with Highcharts 10.3.3 Mar '[DATE] May '[DATE] [DATE] '[DATE] Feb '[DAT…" at bounding box center [504, 342] width 743 height 313
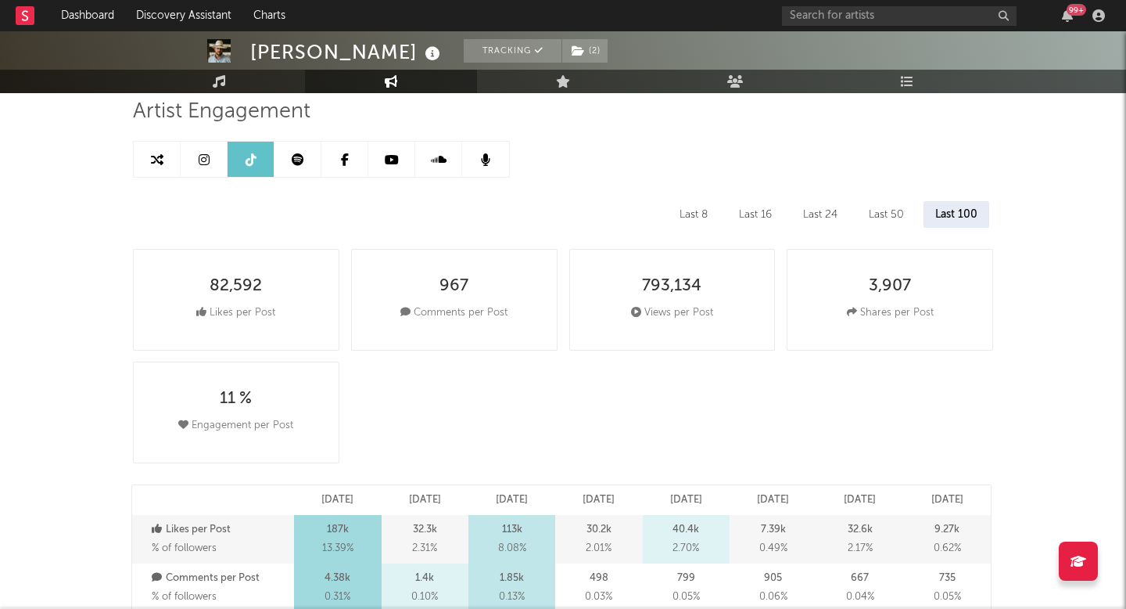
scroll to position [13, 0]
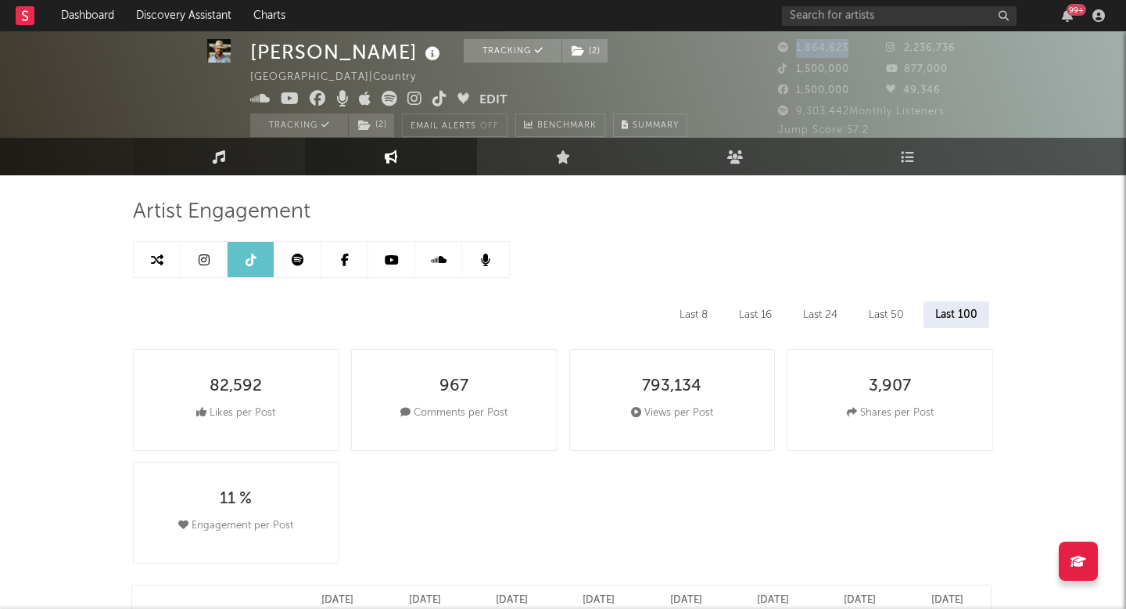
click at [261, 170] on link "Music" at bounding box center [219, 157] width 172 height 38
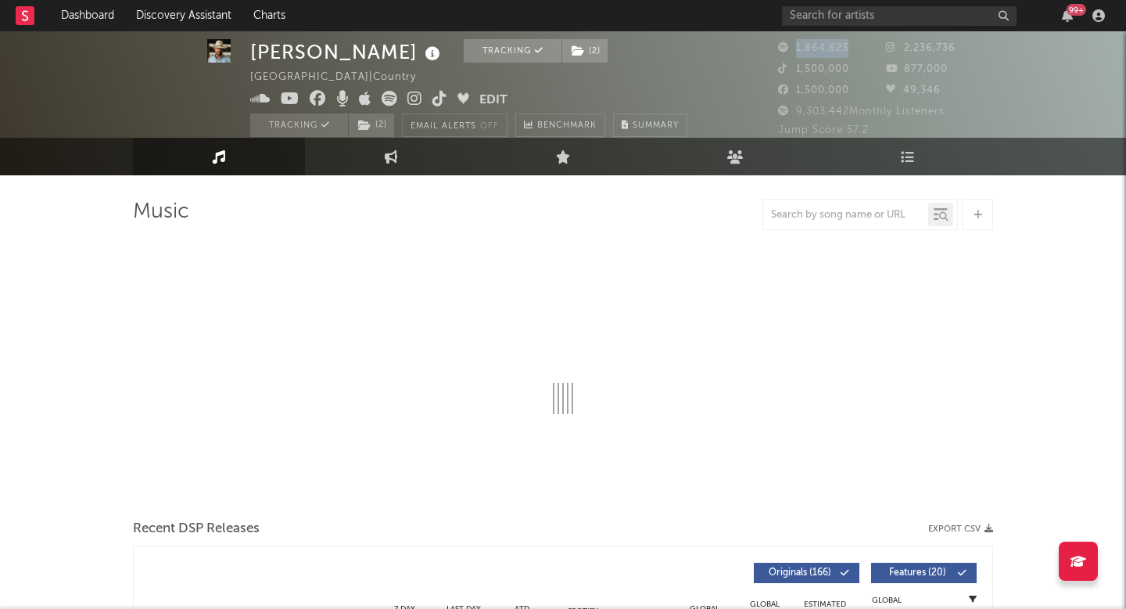
select select "6m"
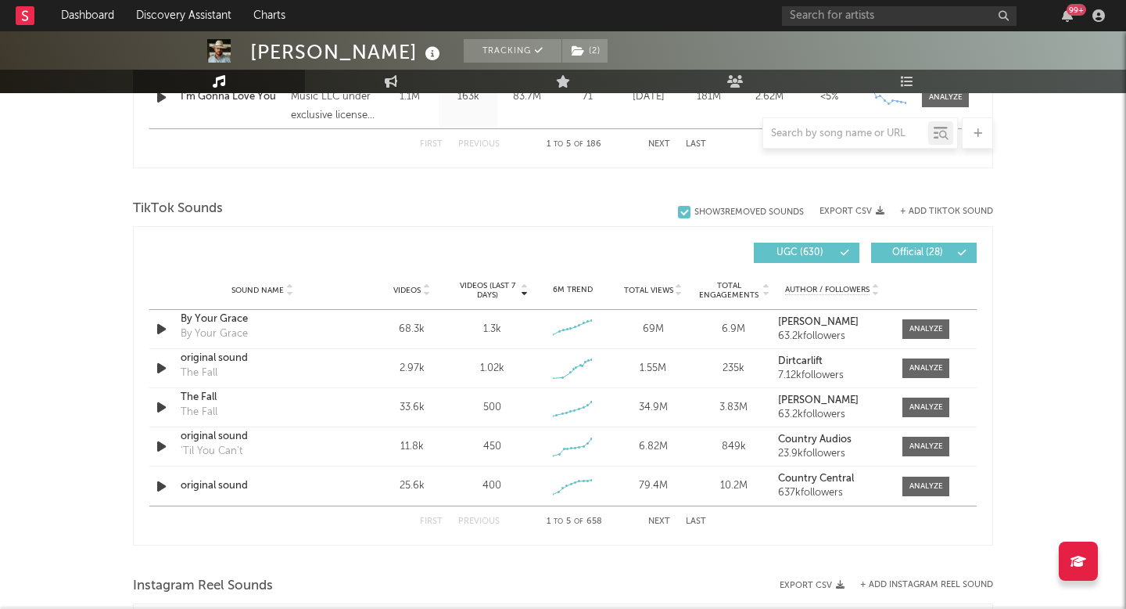
scroll to position [967, 0]
click at [824, 247] on span "UGC ( 630 )" at bounding box center [800, 251] width 72 height 9
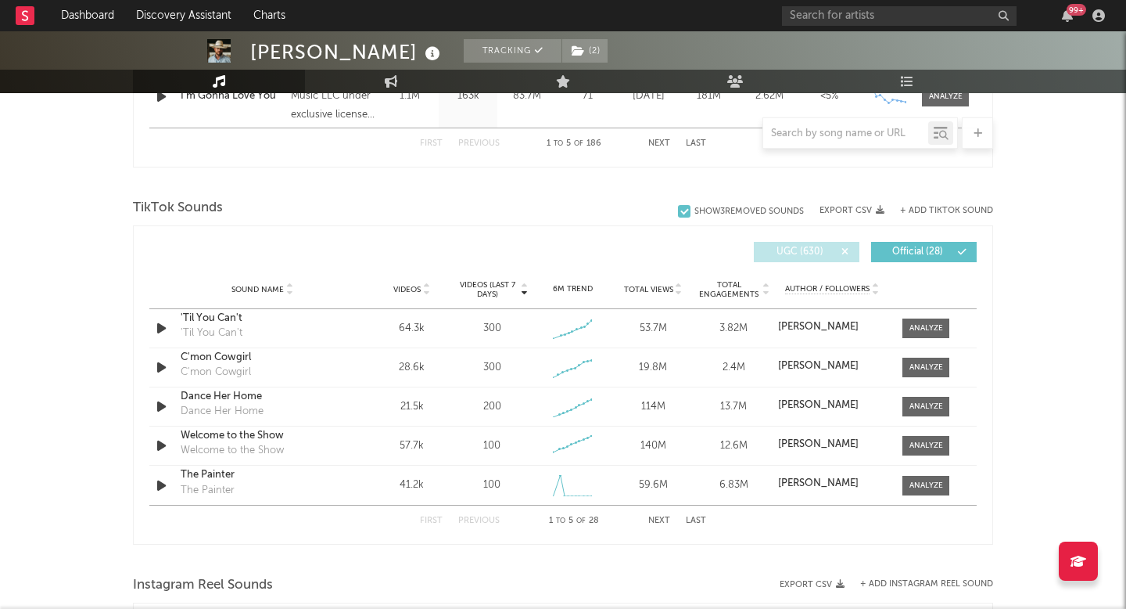
click at [824, 247] on span "UGC ( 630 )" at bounding box center [800, 251] width 72 height 9
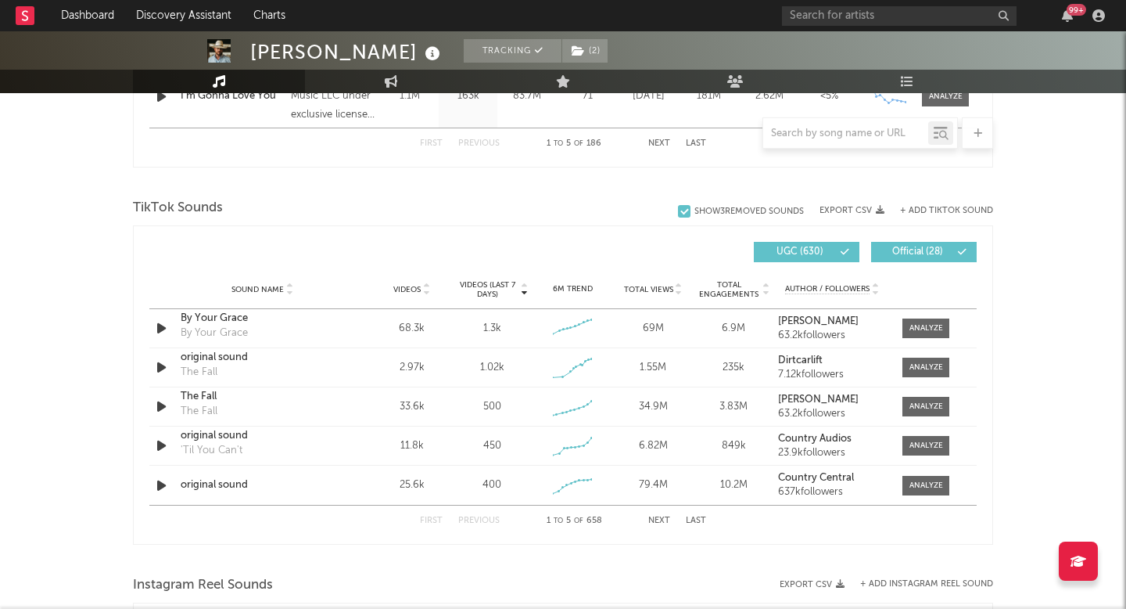
click at [651, 523] on button "Next" at bounding box center [659, 520] width 22 height 9
click at [650, 523] on button "Next" at bounding box center [659, 520] width 22 height 9
click at [455, 512] on div "First Previous 11 to 15 of 658 Next Last" at bounding box center [563, 520] width 286 height 31
click at [462, 521] on button "Previous" at bounding box center [478, 520] width 41 height 9
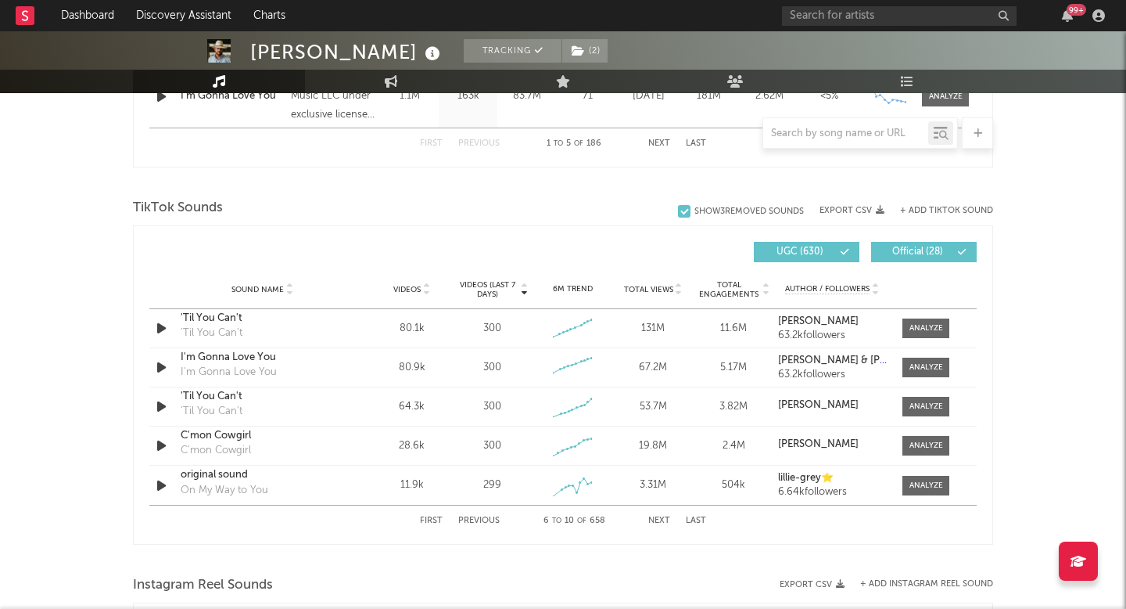
click at [462, 521] on button "Previous" at bounding box center [478, 520] width 41 height 9
click at [406, 286] on span "Videos" at bounding box center [406, 289] width 27 height 9
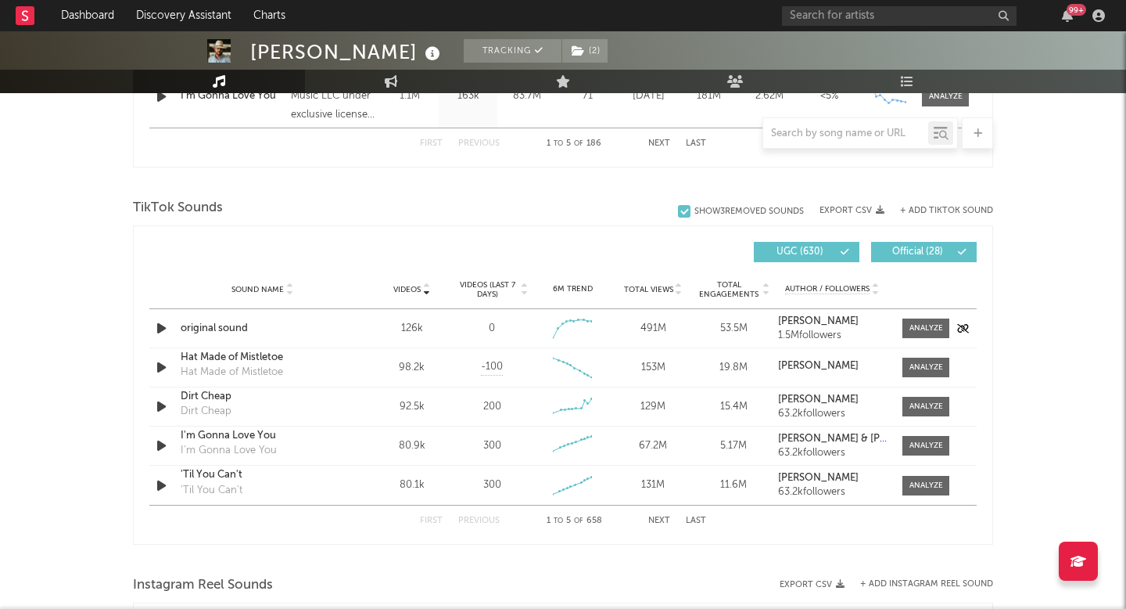
click at [165, 324] on icon "button" at bounding box center [161, 328] width 16 height 20
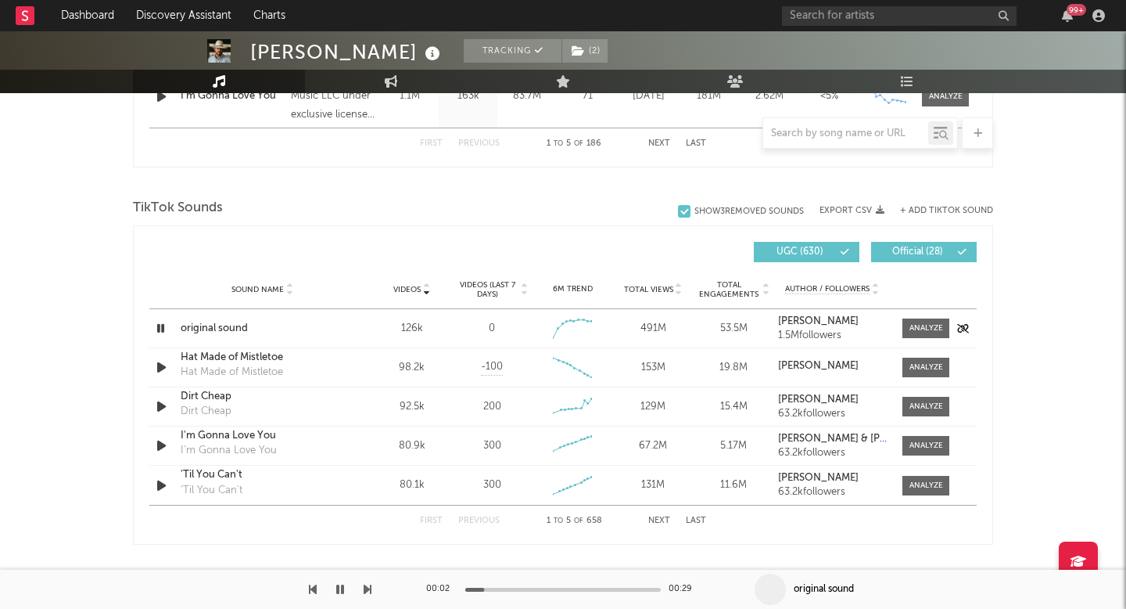
click at [165, 325] on icon "button" at bounding box center [160, 328] width 15 height 20
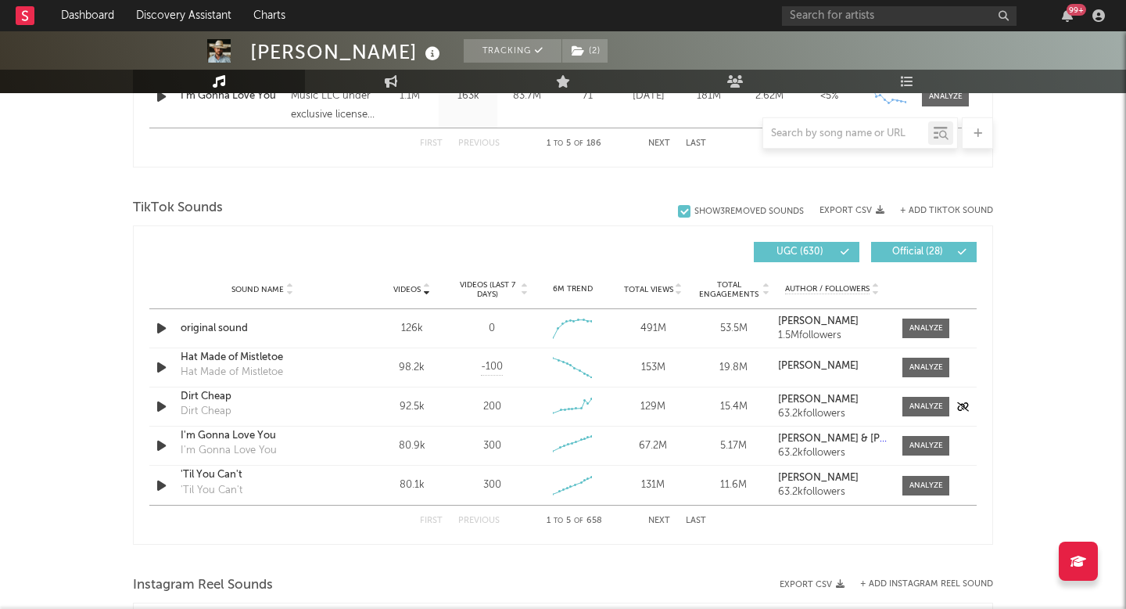
click at [170, 393] on div "Sound Name Dirt Cheap Dirt Cheap Videos 92.5k Videos (last 7 days) 200 Weekly G…" at bounding box center [563, 406] width 828 height 38
click at [161, 414] on icon "button" at bounding box center [161, 407] width 16 height 20
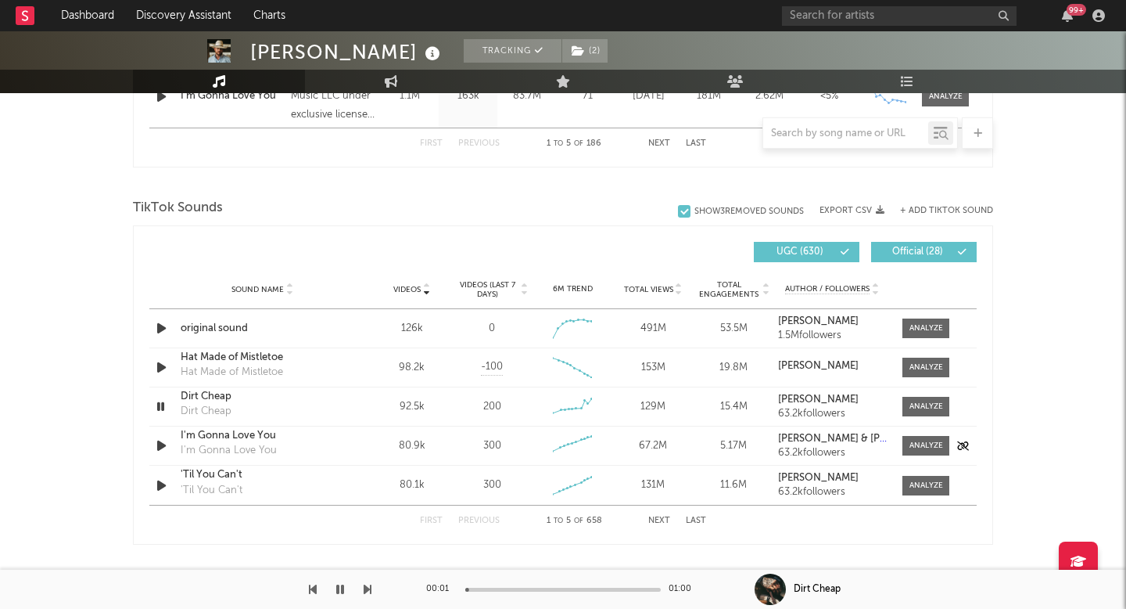
click at [161, 440] on icon "button" at bounding box center [161, 446] width 16 height 20
click at [159, 476] on icon "button" at bounding box center [161, 486] width 16 height 20
click at [654, 529] on div "First Previous 1 to 5 of 658 Next Last" at bounding box center [563, 520] width 286 height 31
click at [657, 526] on div "First Previous 1 to 5 of 658 Next Last" at bounding box center [563, 520] width 286 height 31
click at [657, 523] on button "Next" at bounding box center [659, 520] width 22 height 9
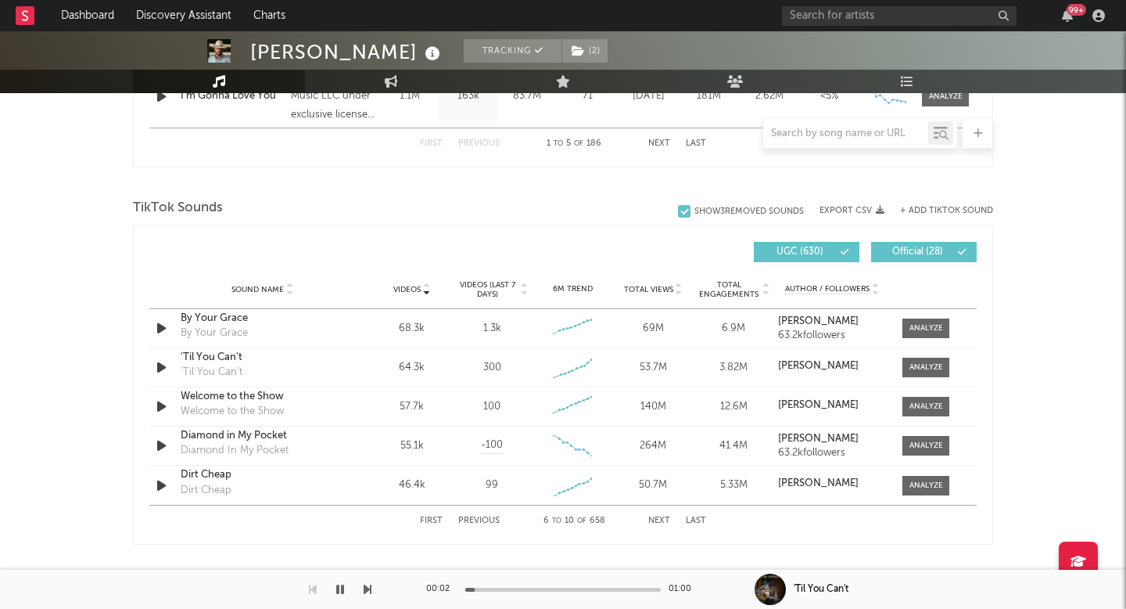
click at [657, 523] on button "Next" at bounding box center [659, 520] width 22 height 9
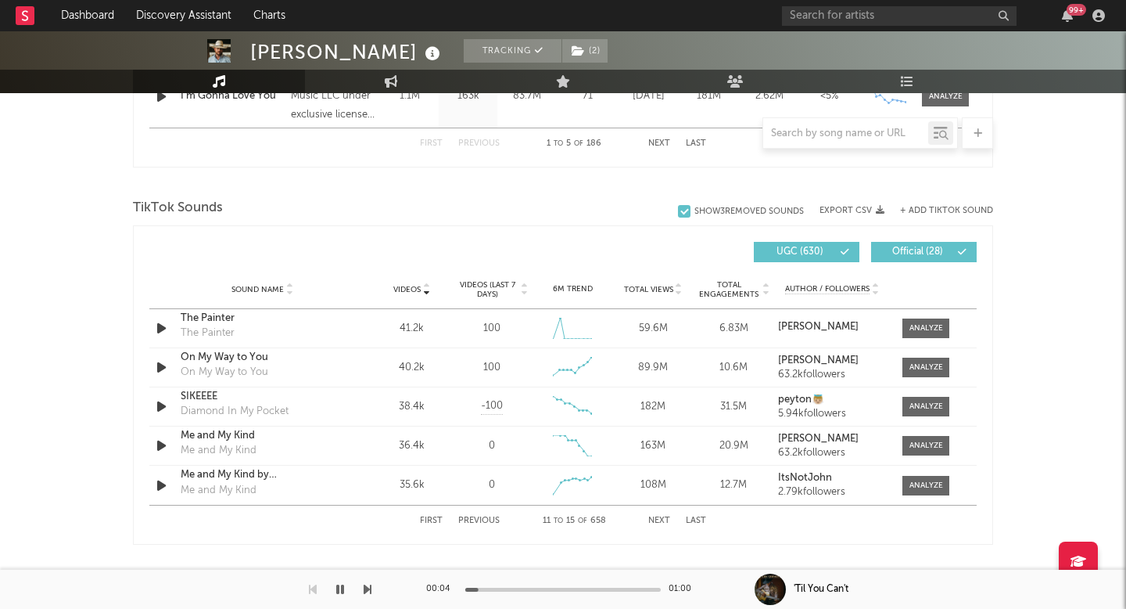
click at [657, 523] on button "Next" at bounding box center [659, 520] width 22 height 9
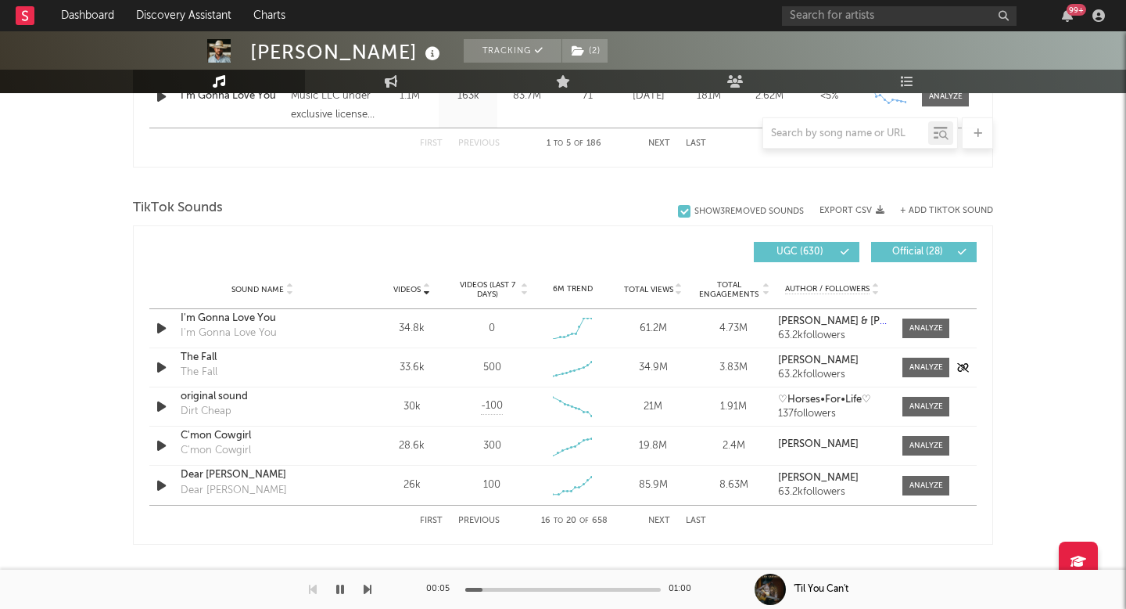
click at [162, 377] on div "Sound Name The Fall The Fall Videos 33.6k Videos (last 7 days) 500 Weekly Growt…" at bounding box center [563, 367] width 828 height 38
click at [160, 371] on icon "button" at bounding box center [161, 367] width 16 height 20
click at [161, 372] on icon "button" at bounding box center [160, 367] width 15 height 20
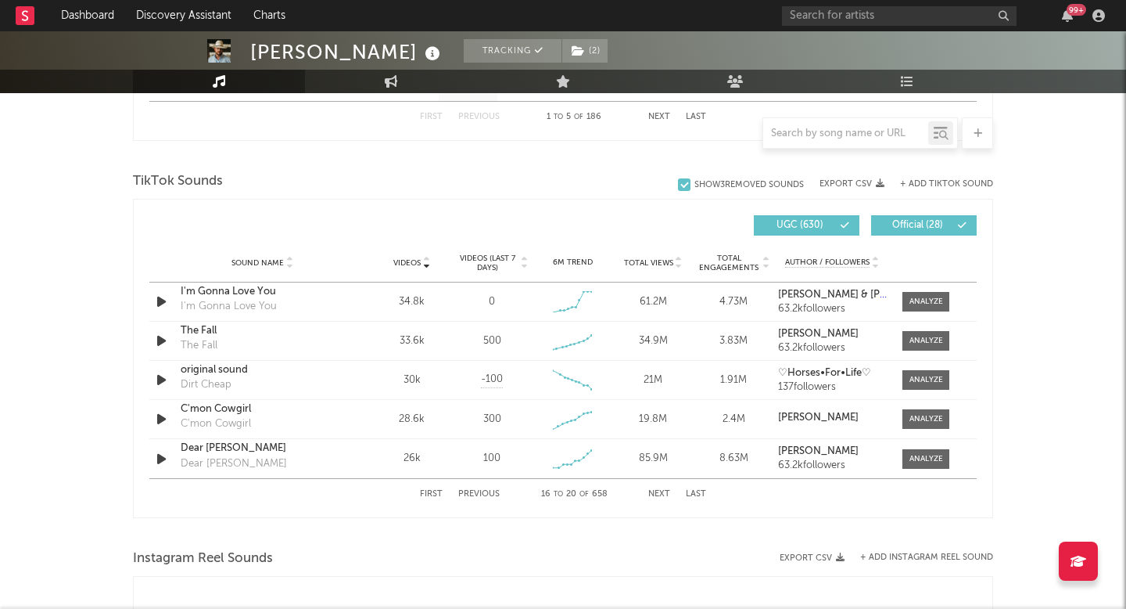
scroll to position [982, 0]
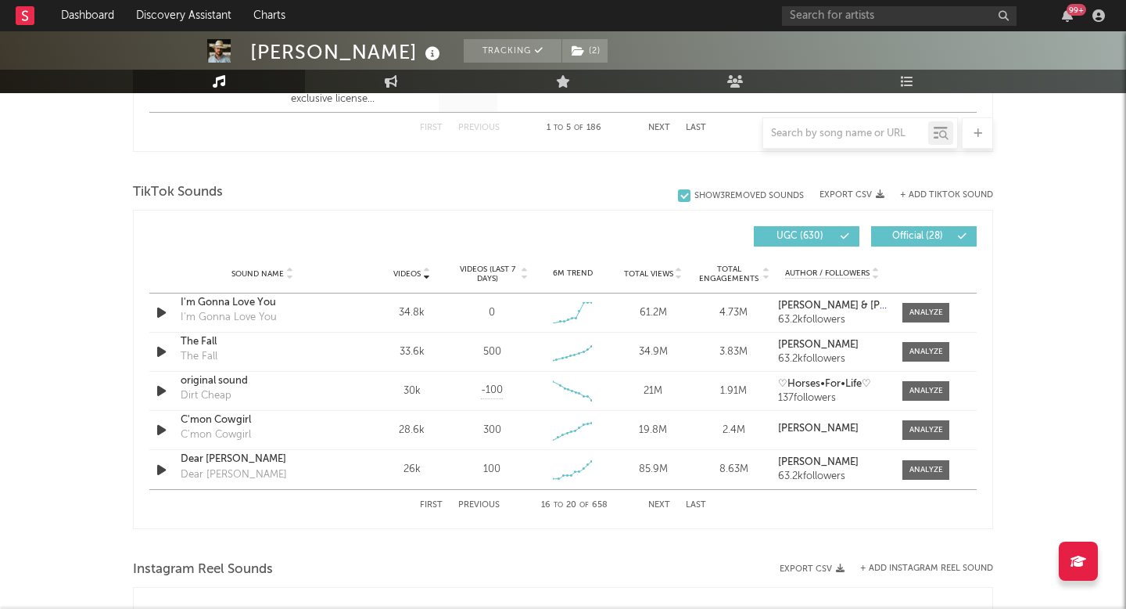
click at [468, 508] on button "Previous" at bounding box center [478, 505] width 41 height 9
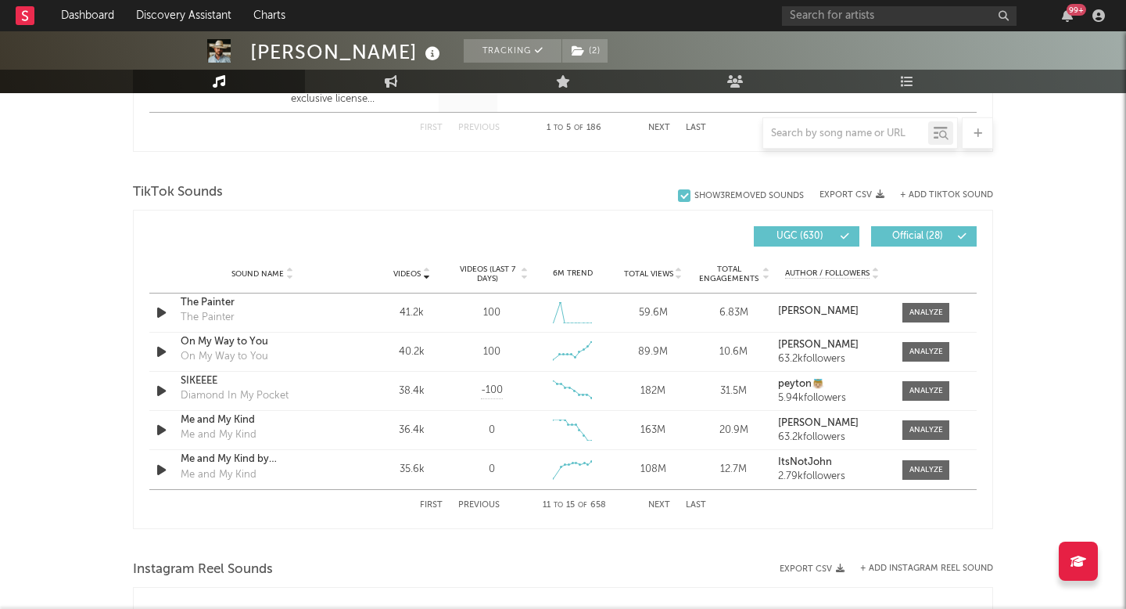
click at [438, 505] on button "First" at bounding box center [431, 505] width 23 height 9
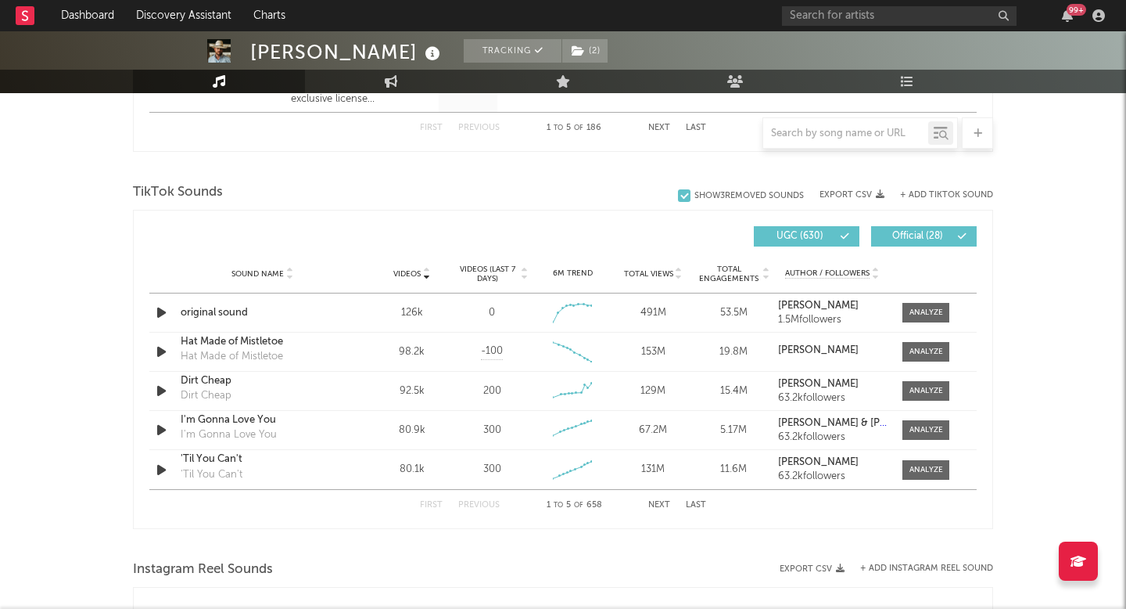
click at [412, 271] on span "Videos" at bounding box center [406, 273] width 27 height 9
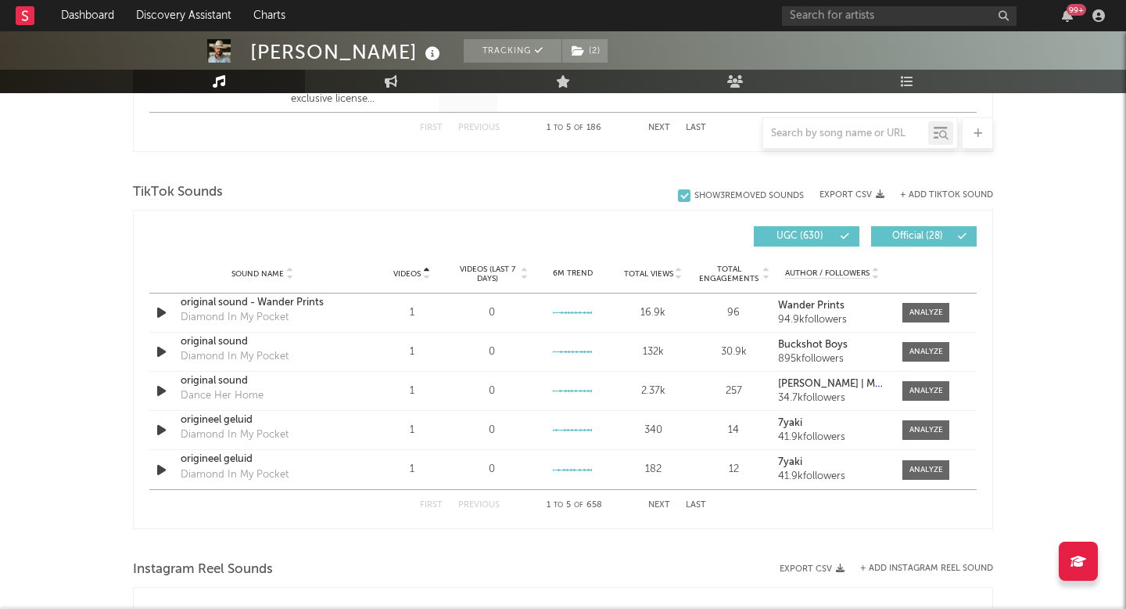
click at [412, 271] on span "Videos" at bounding box center [406, 273] width 27 height 9
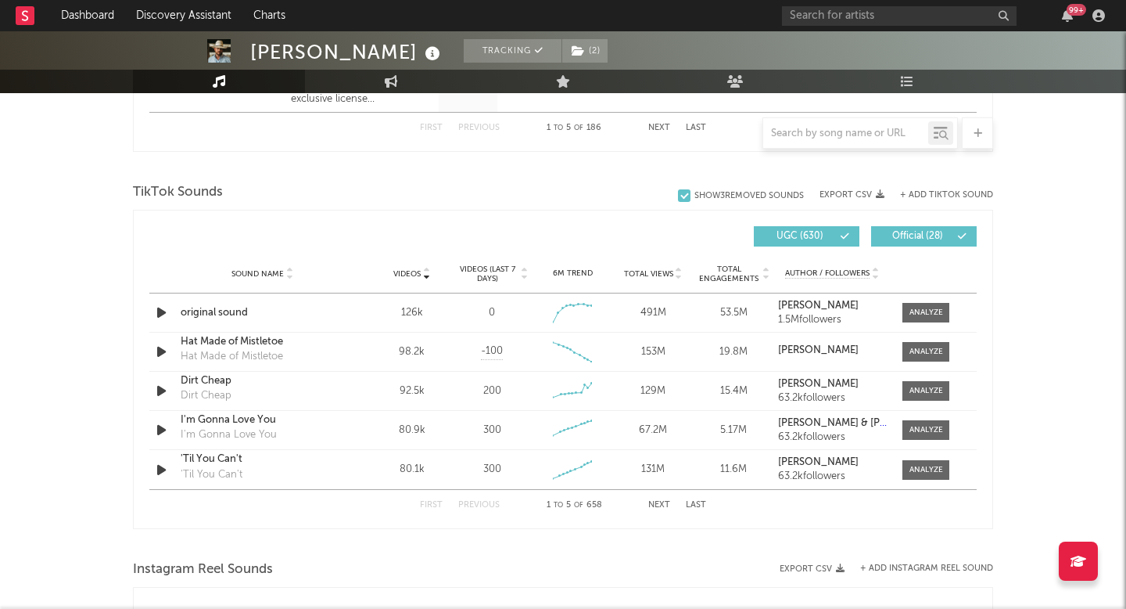
click at [269, 278] on div "Sound Name" at bounding box center [262, 274] width 163 height 12
click at [491, 265] on span "Videos (last 7 days)" at bounding box center [487, 273] width 63 height 19
click at [643, 505] on div "First Previous 1 to 5 of 658 Next Last" at bounding box center [563, 505] width 286 height 31
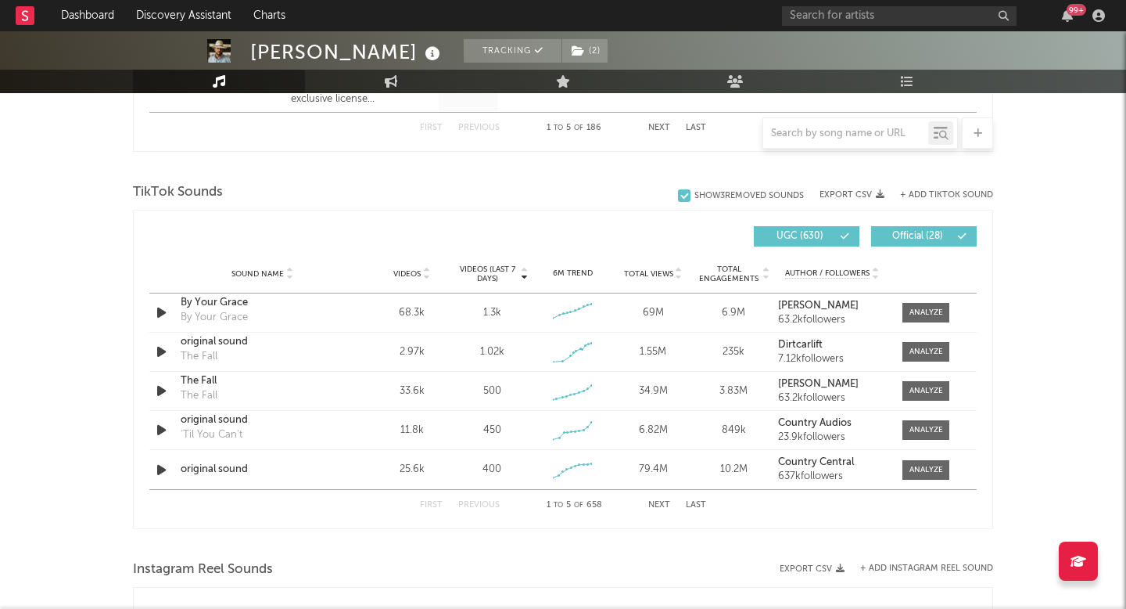
click at [651, 505] on button "Next" at bounding box center [659, 505] width 22 height 9
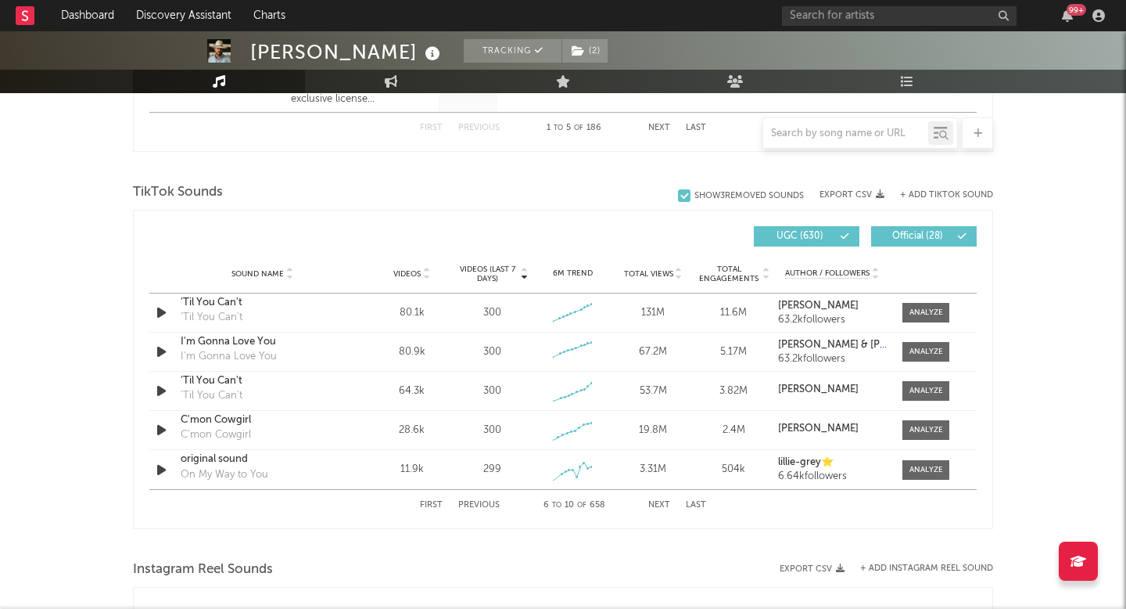
click at [876, 191] on button "Export CSV" at bounding box center [852, 194] width 65 height 9
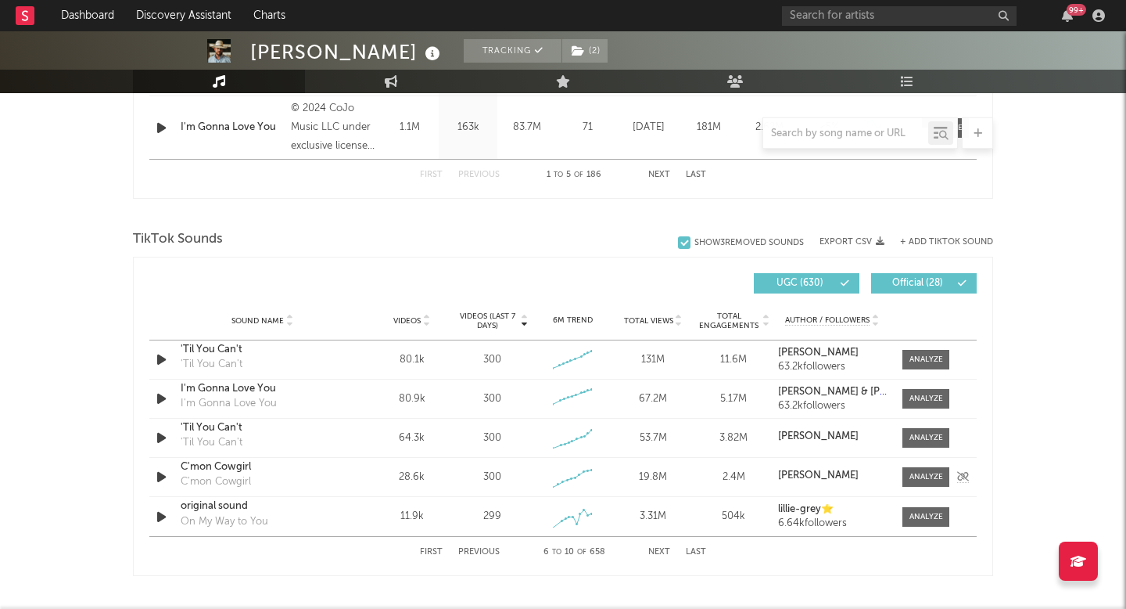
scroll to position [891, 0]
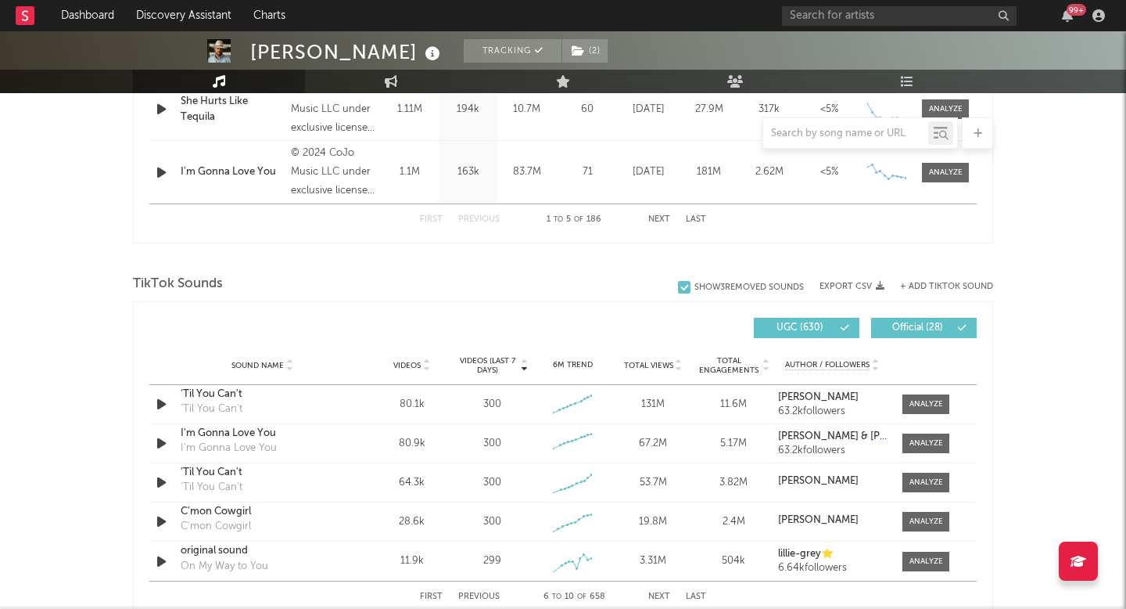
click at [256, 46] on div "[PERSON_NAME]" at bounding box center [347, 52] width 194 height 26
click at [113, 19] on link "Dashboard" at bounding box center [87, 15] width 75 height 31
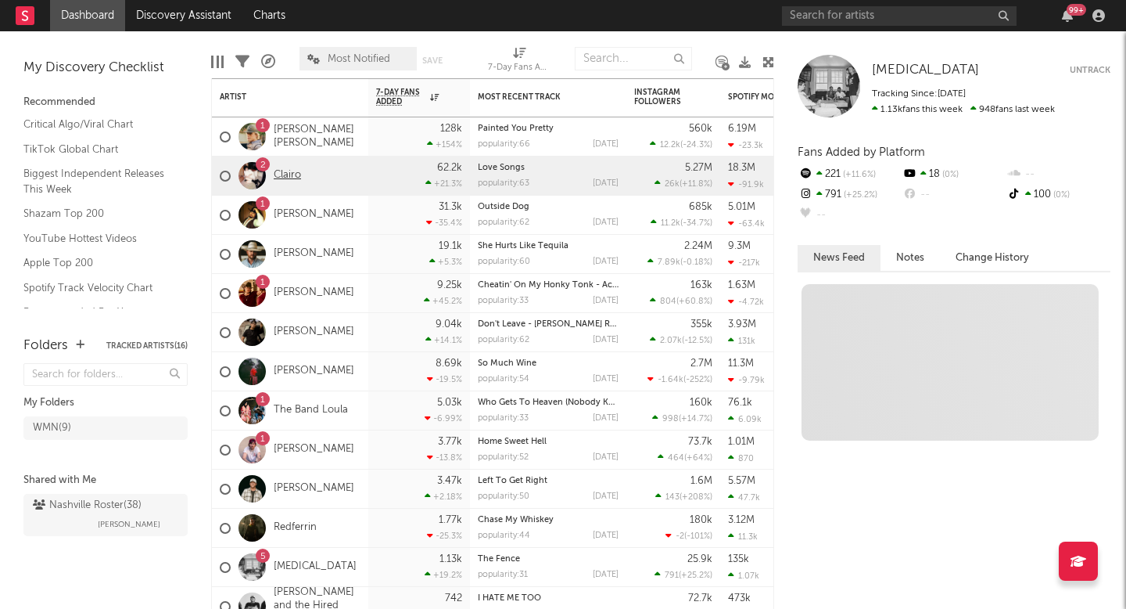
click at [290, 174] on link "Clairo" at bounding box center [287, 175] width 27 height 13
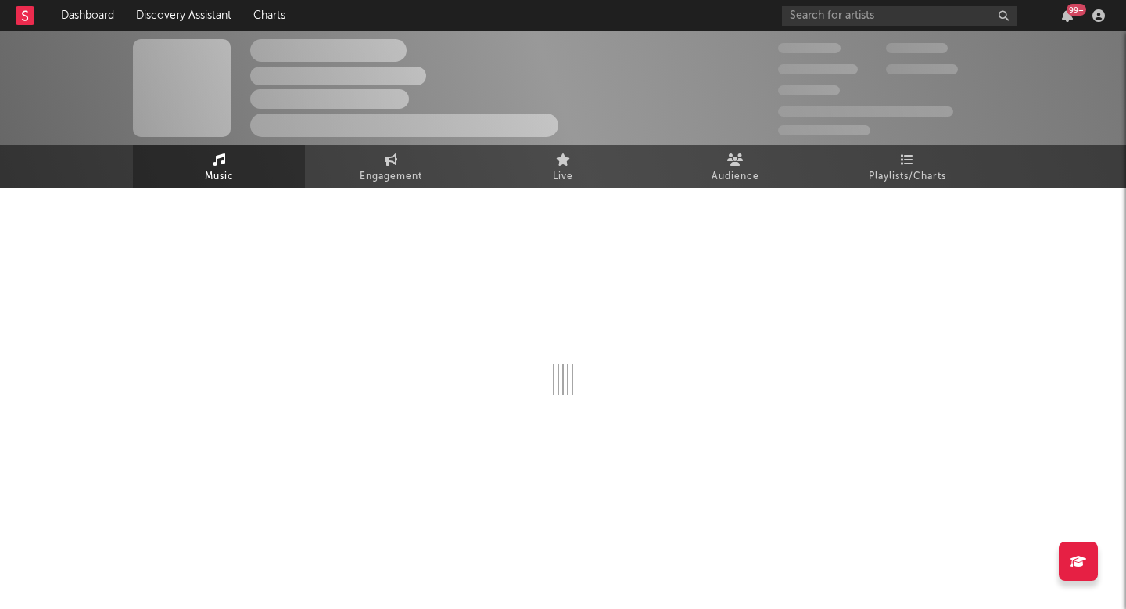
select select "6m"
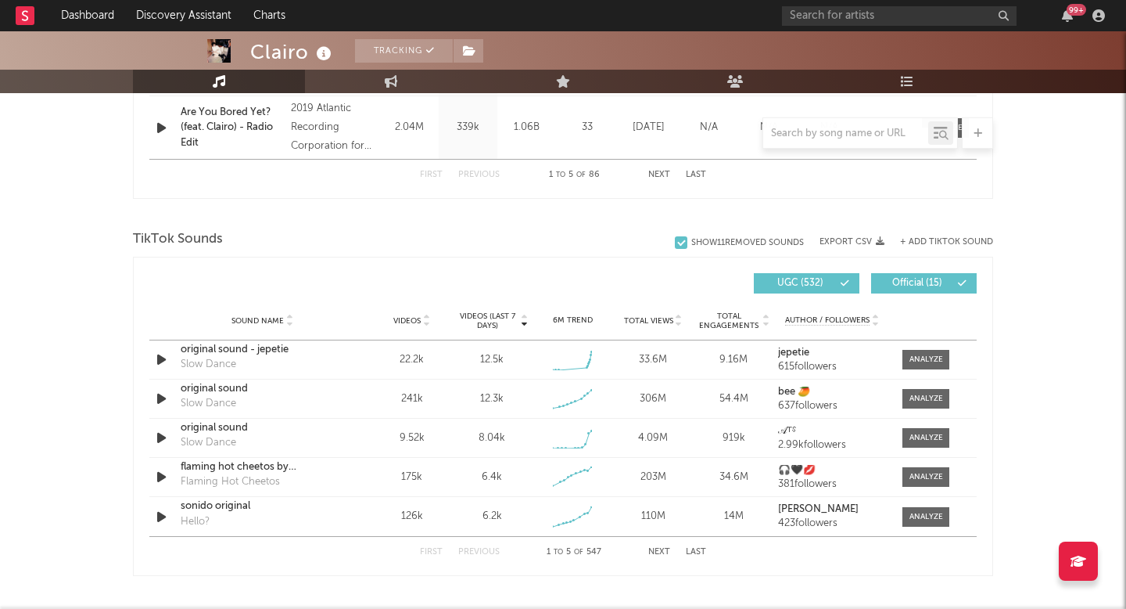
scroll to position [938, 0]
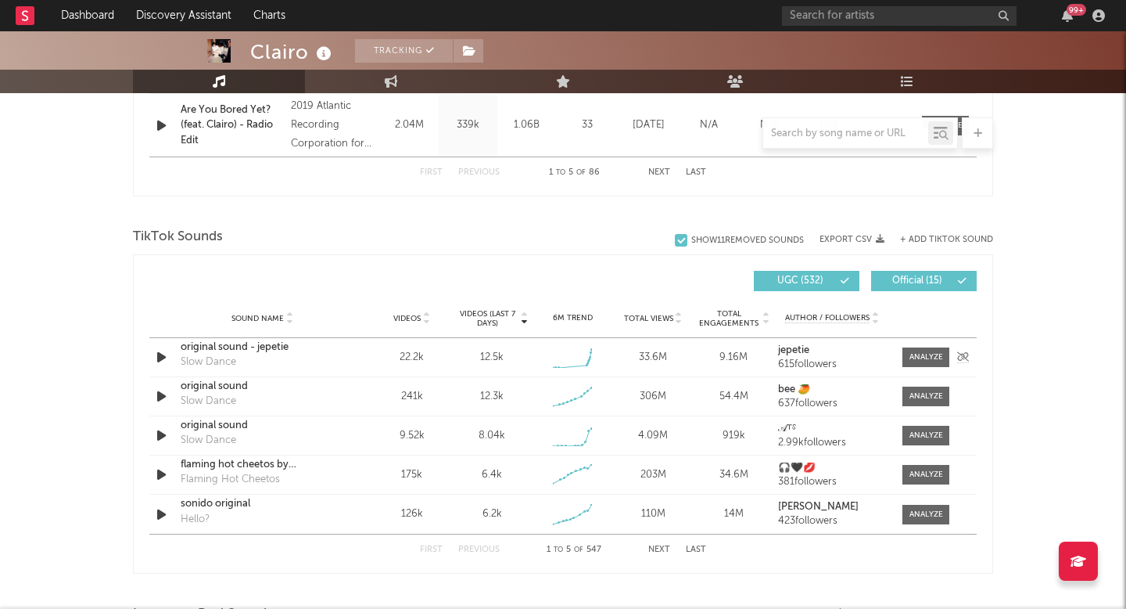
click at [165, 350] on icon "button" at bounding box center [161, 357] width 16 height 20
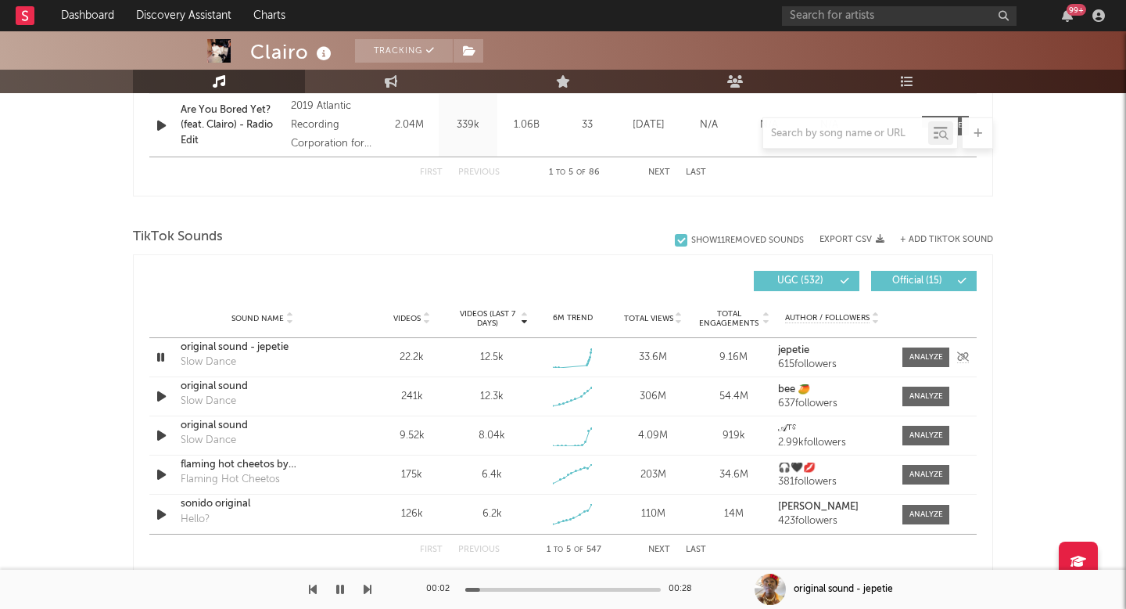
click at [163, 354] on icon "button" at bounding box center [160, 357] width 15 height 20
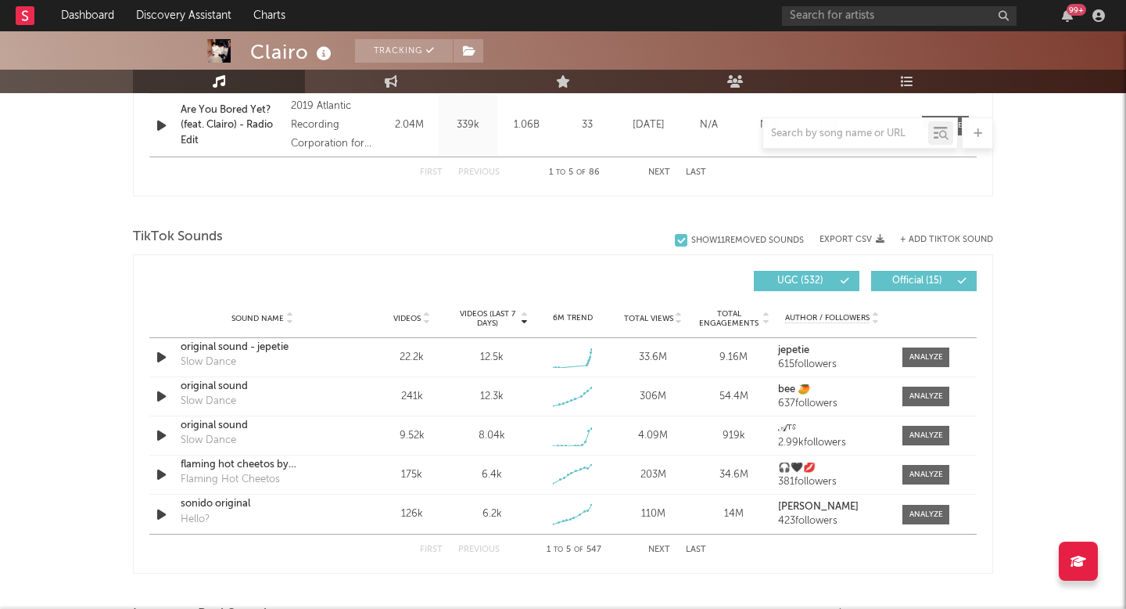
click at [867, 242] on button "Export CSV" at bounding box center [852, 239] width 65 height 9
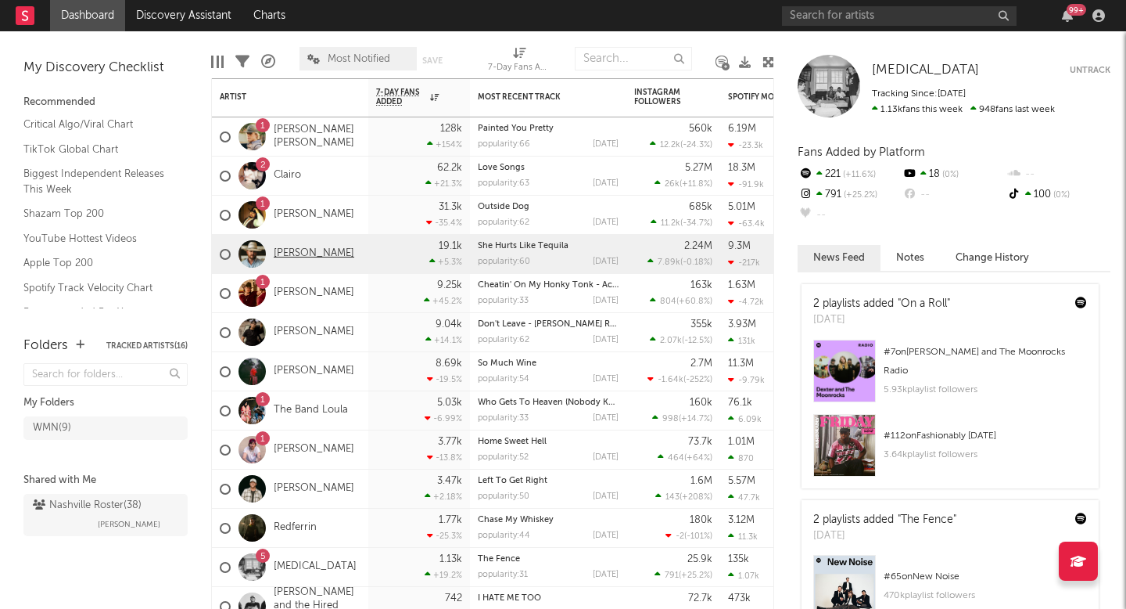
click at [300, 254] on link "[PERSON_NAME]" at bounding box center [314, 253] width 81 height 13
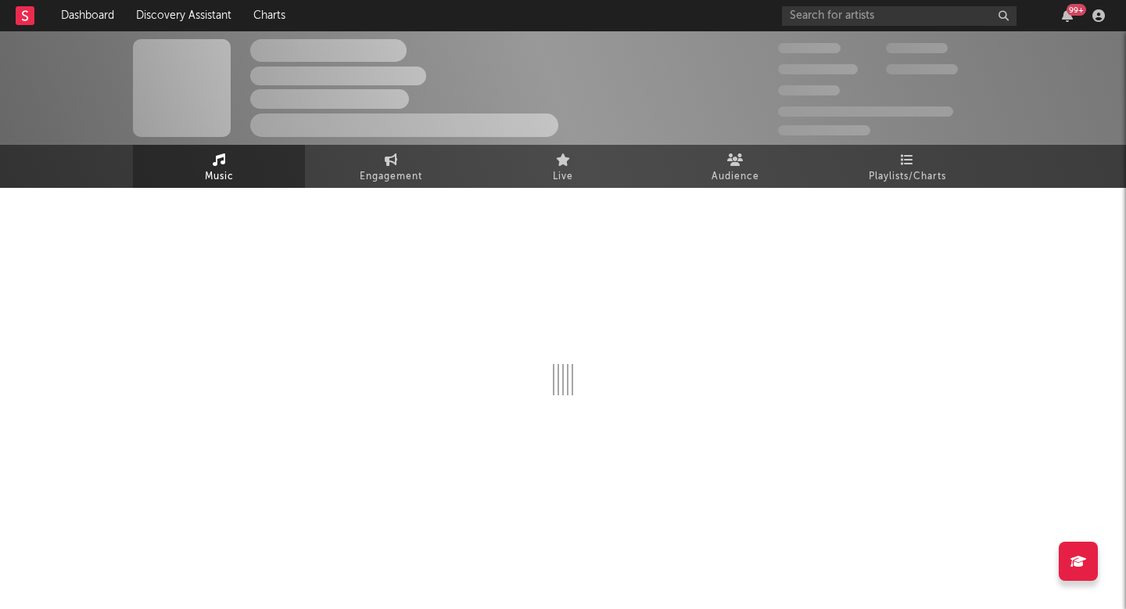
select select "6m"
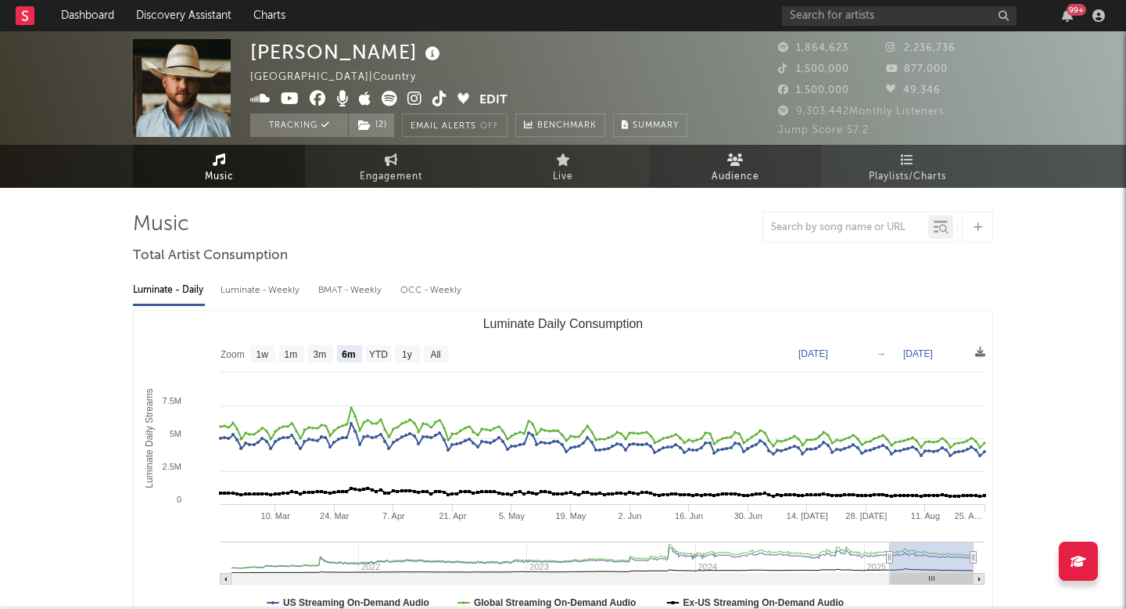
click at [763, 178] on link "Audience" at bounding box center [735, 166] width 172 height 43
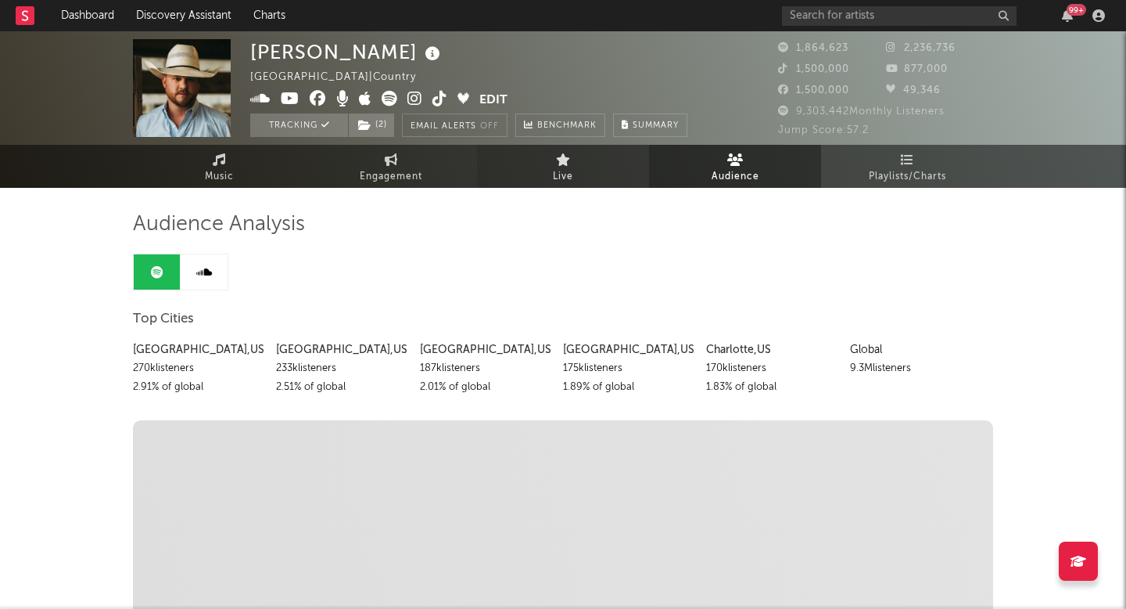
click at [581, 179] on link "Live" at bounding box center [563, 166] width 172 height 43
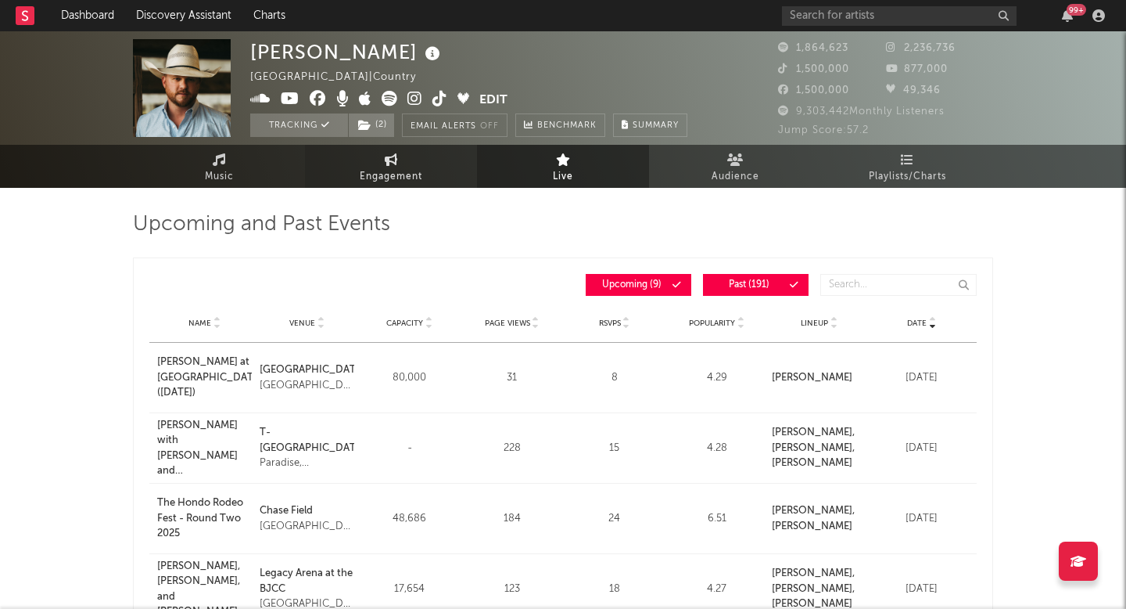
click at [405, 160] on link "Engagement" at bounding box center [391, 166] width 172 height 43
select select "1w"
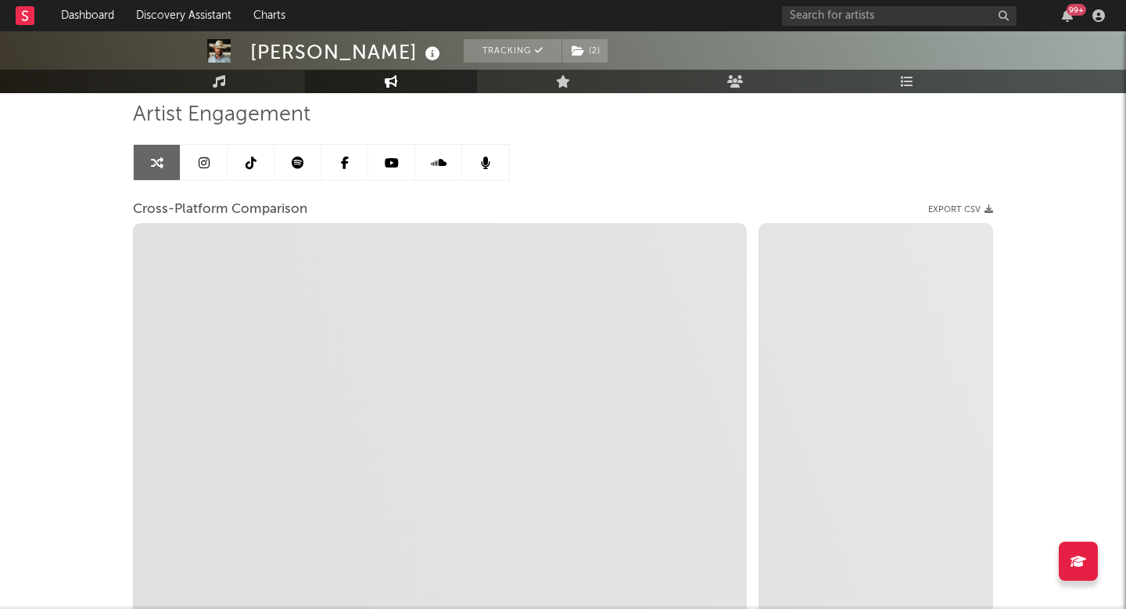
scroll to position [103, 0]
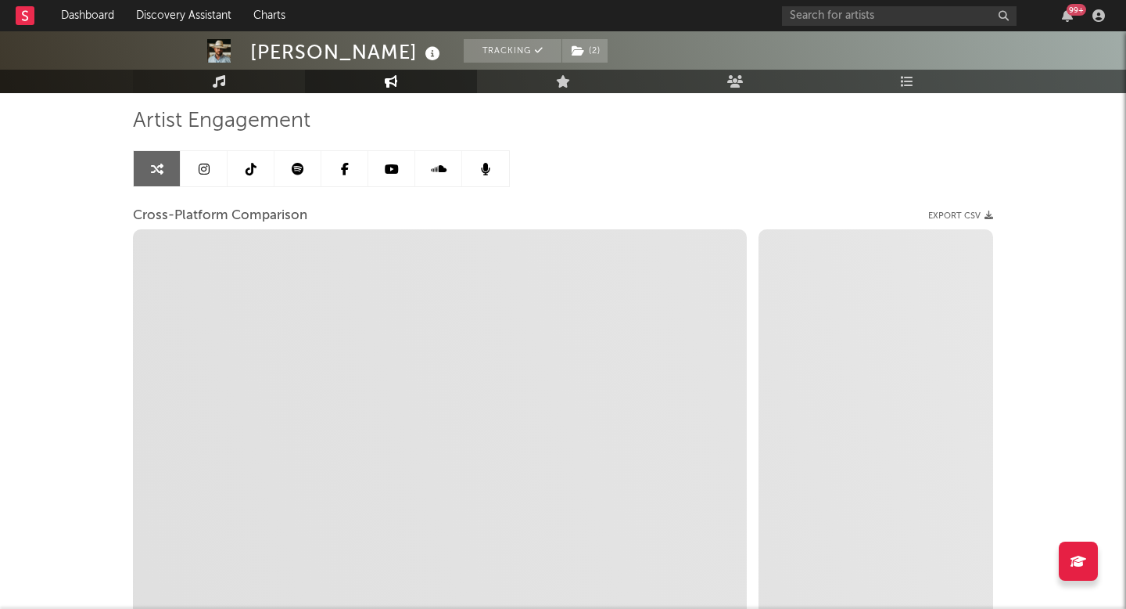
click at [247, 77] on link "Music" at bounding box center [219, 81] width 172 height 23
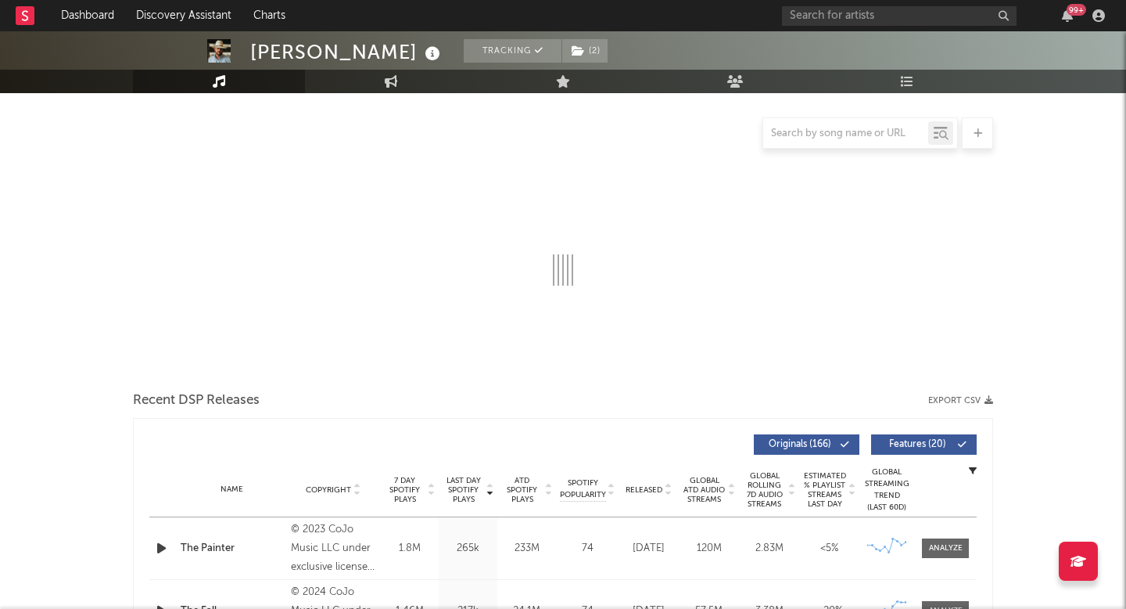
select select "6m"
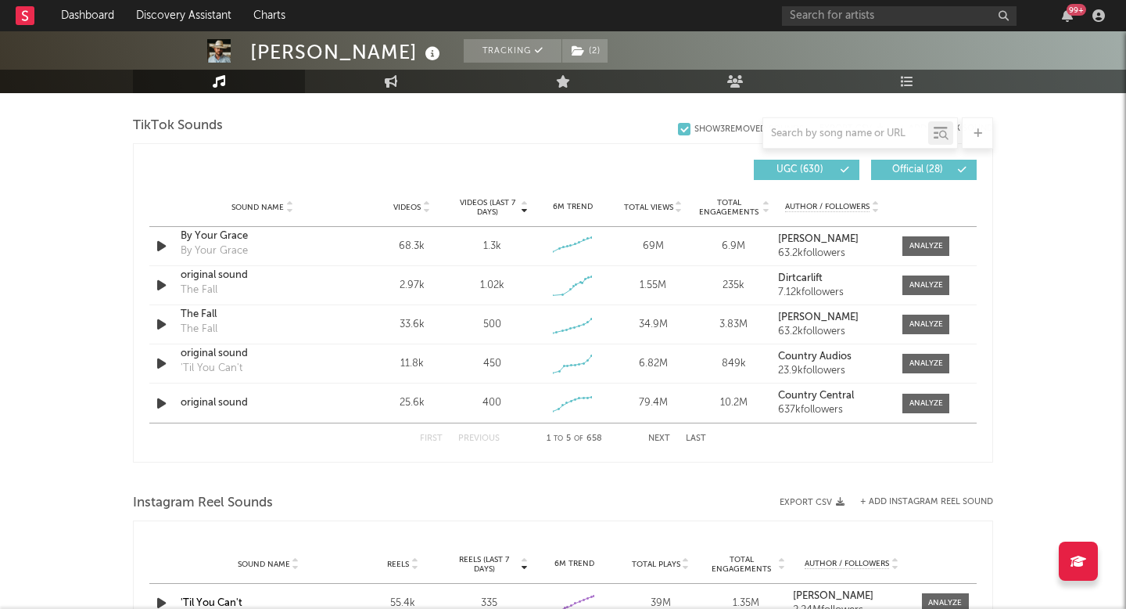
scroll to position [1051, 0]
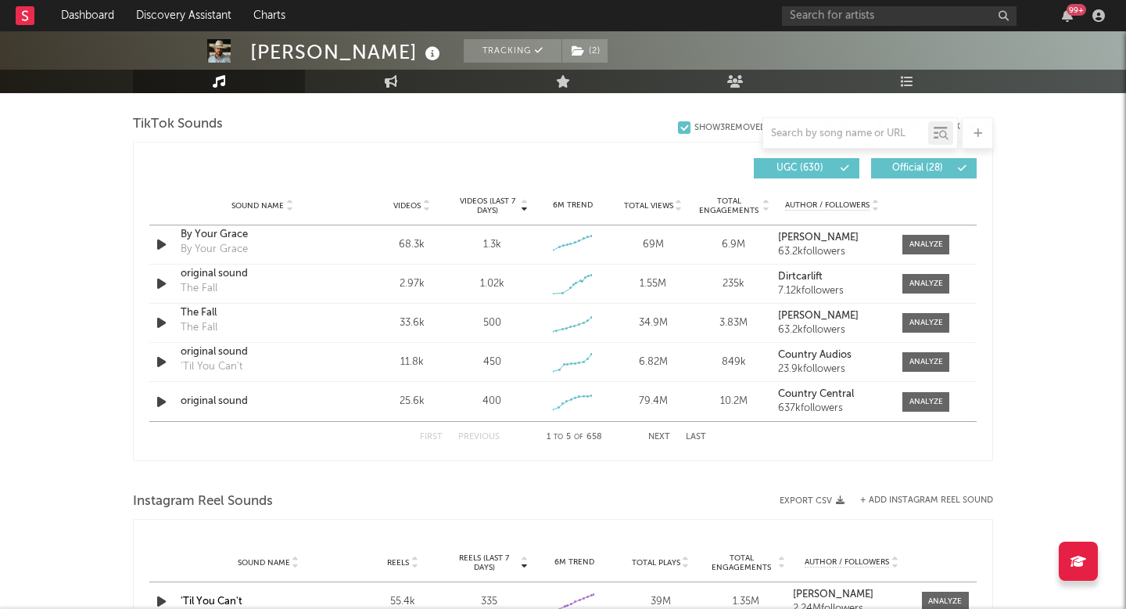
click at [659, 436] on button "Next" at bounding box center [659, 437] width 22 height 9
click at [645, 437] on div "First Previous 16 to 20 of 658 Next Last" at bounding box center [563, 437] width 286 height 31
click at [407, 210] on span "Videos" at bounding box center [406, 205] width 27 height 9
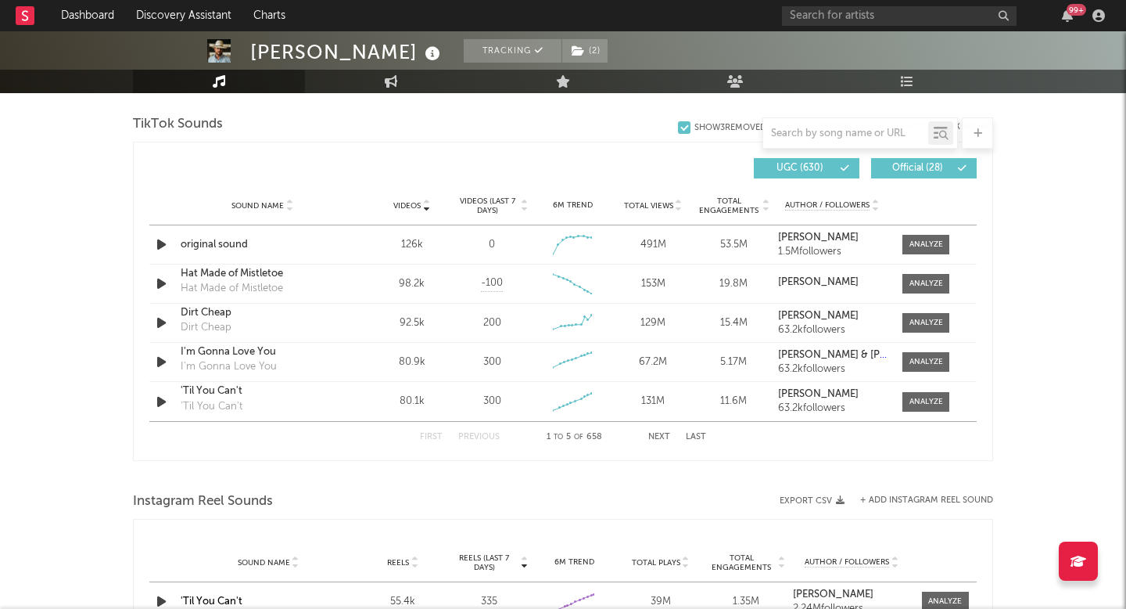
click at [653, 438] on button "Next" at bounding box center [659, 437] width 22 height 9
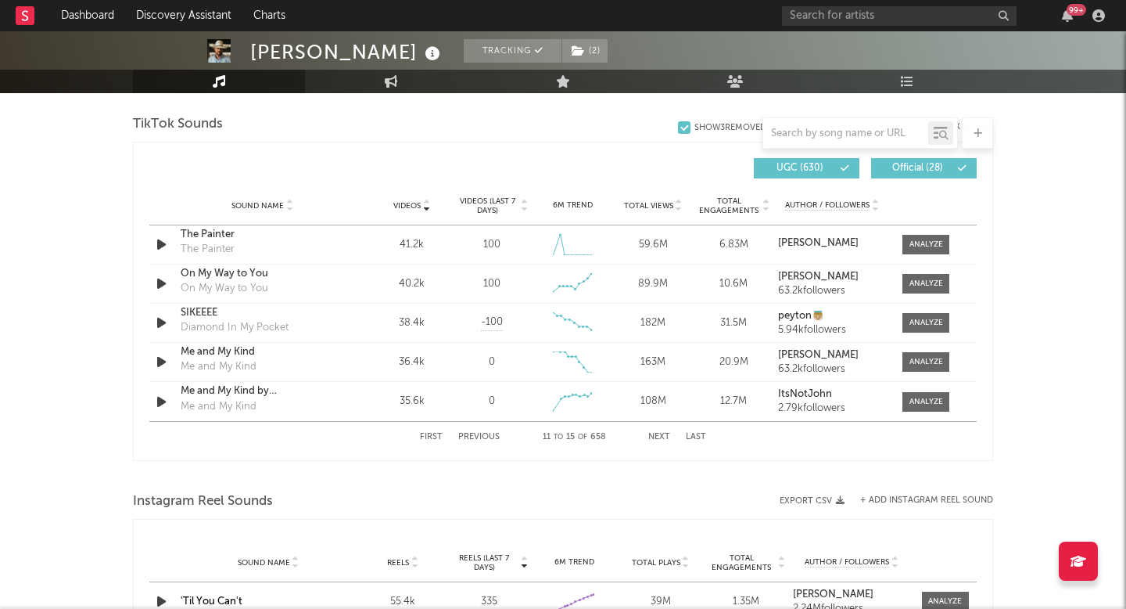
click at [479, 437] on button "Previous" at bounding box center [478, 437] width 41 height 9
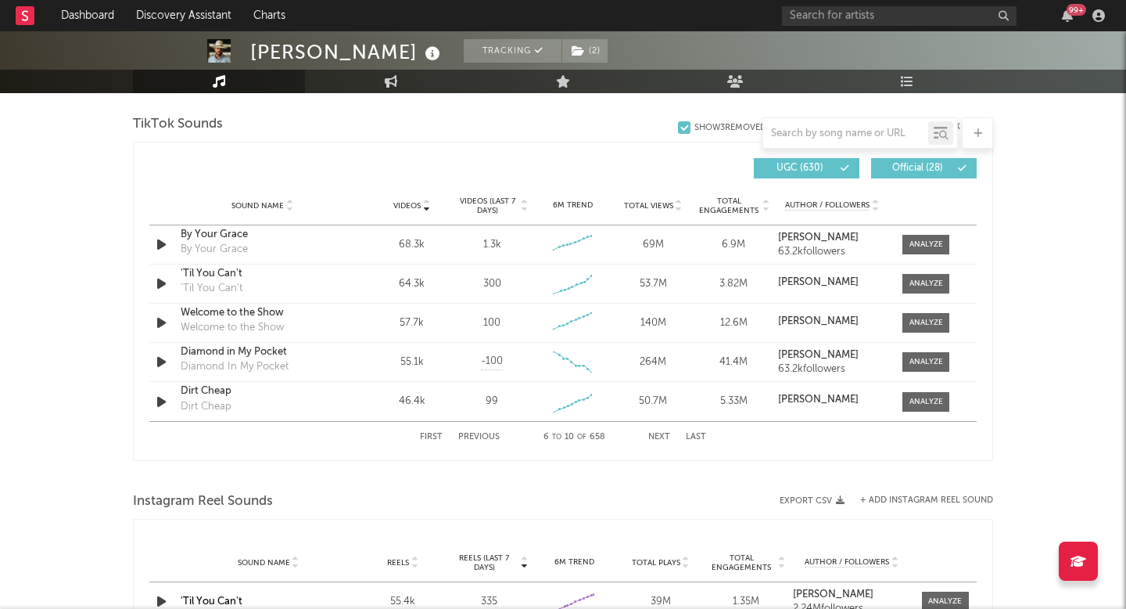
click at [477, 433] on button "Previous" at bounding box center [478, 437] width 41 height 9
click at [658, 435] on button "Next" at bounding box center [659, 437] width 22 height 9
click at [656, 435] on button "Next" at bounding box center [659, 437] width 22 height 9
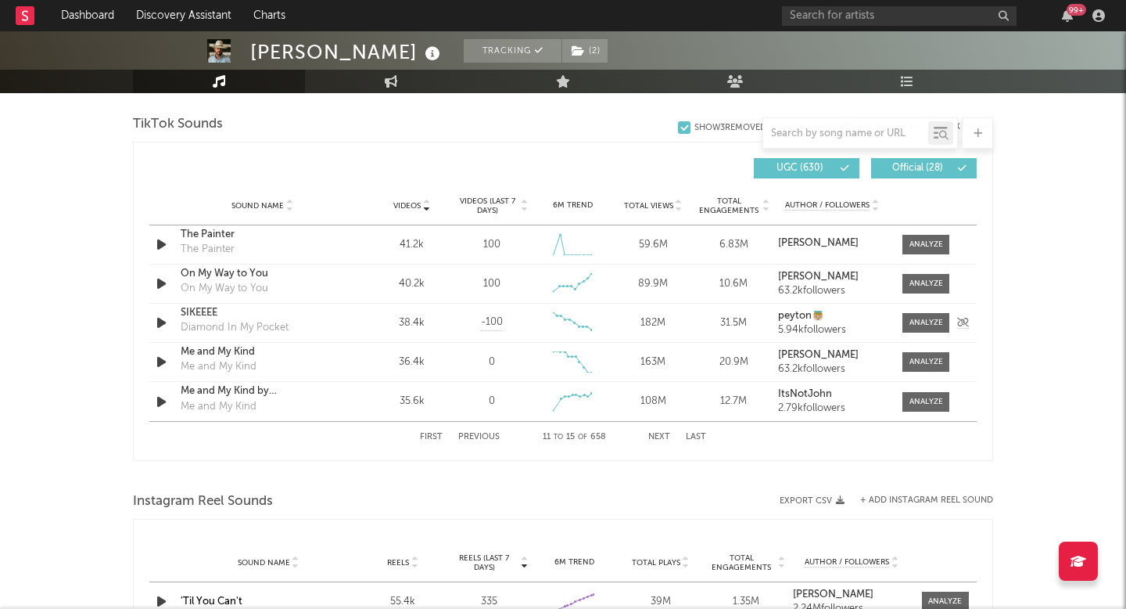
click at [167, 321] on icon "button" at bounding box center [161, 323] width 16 height 20
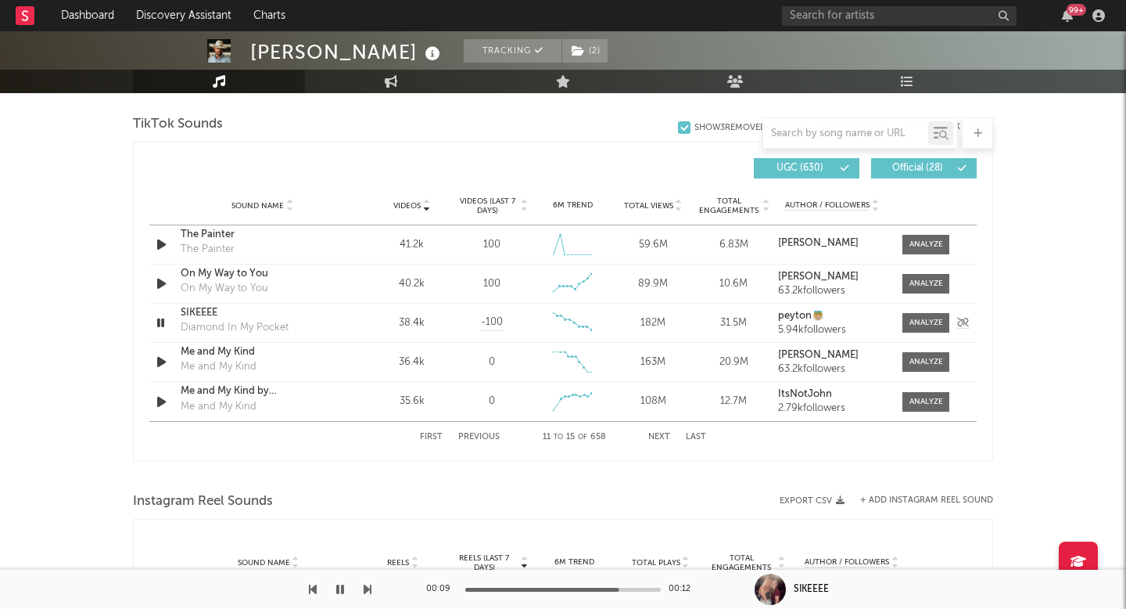
click at [202, 312] on div "SIKEEEE" at bounding box center [262, 313] width 163 height 16
click at [165, 321] on icon "button" at bounding box center [160, 323] width 15 height 20
